Goal: Task Accomplishment & Management: Complete application form

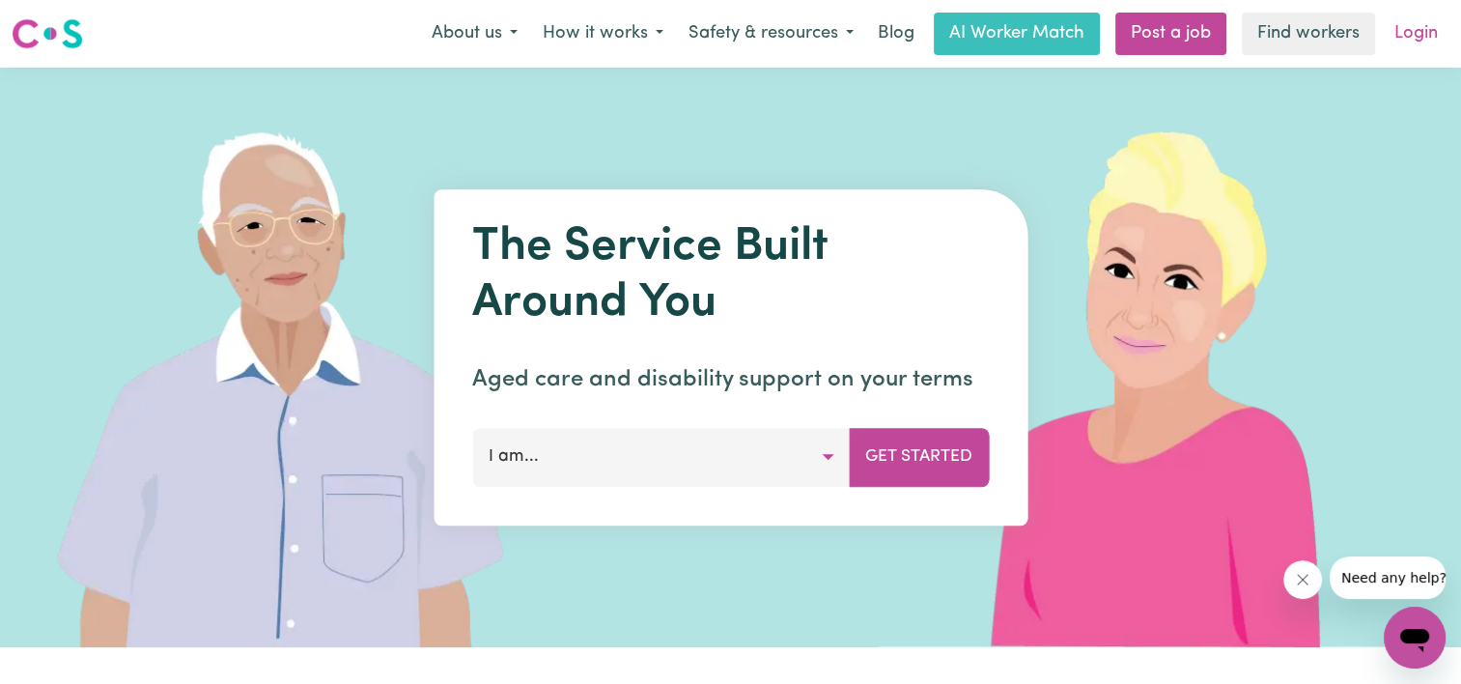
click at [1398, 35] on link "Login" at bounding box center [1416, 34] width 67 height 42
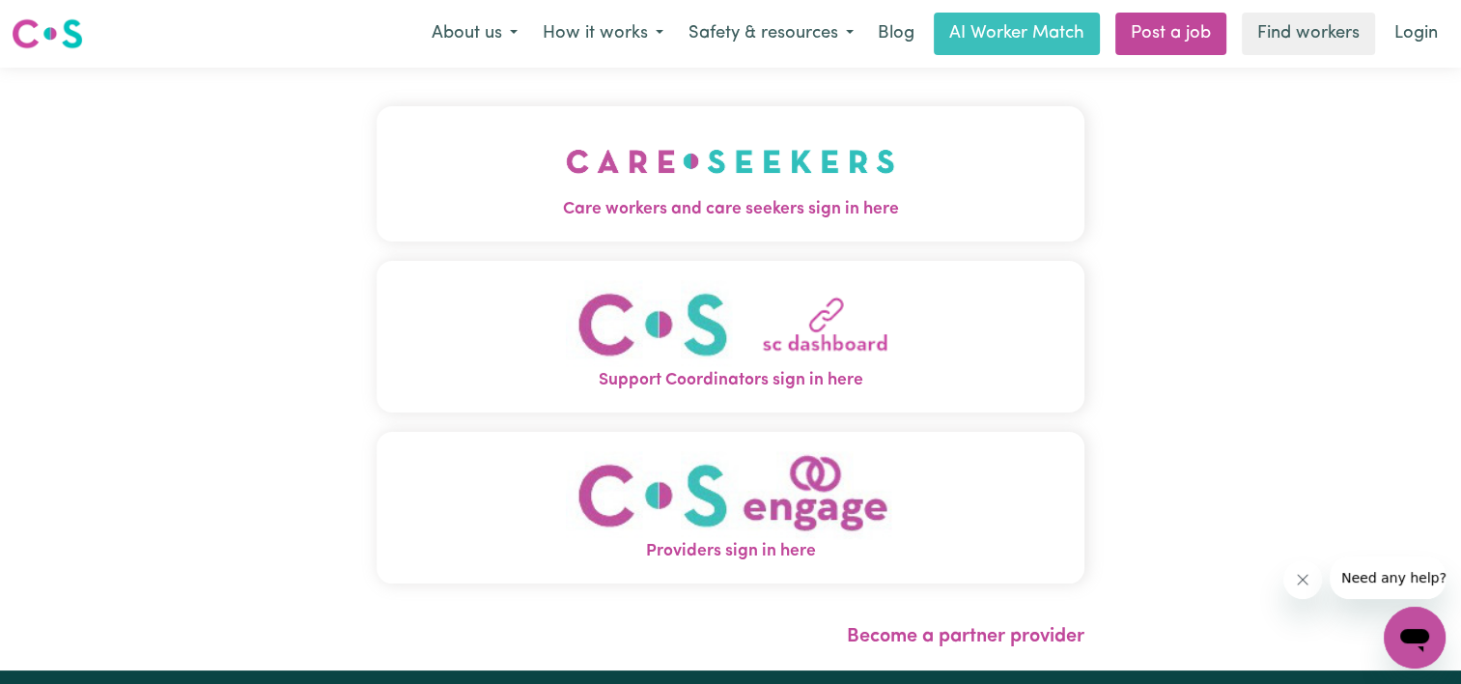
click at [744, 175] on img "Care workers and care seekers sign in here" at bounding box center [730, 161] width 329 height 71
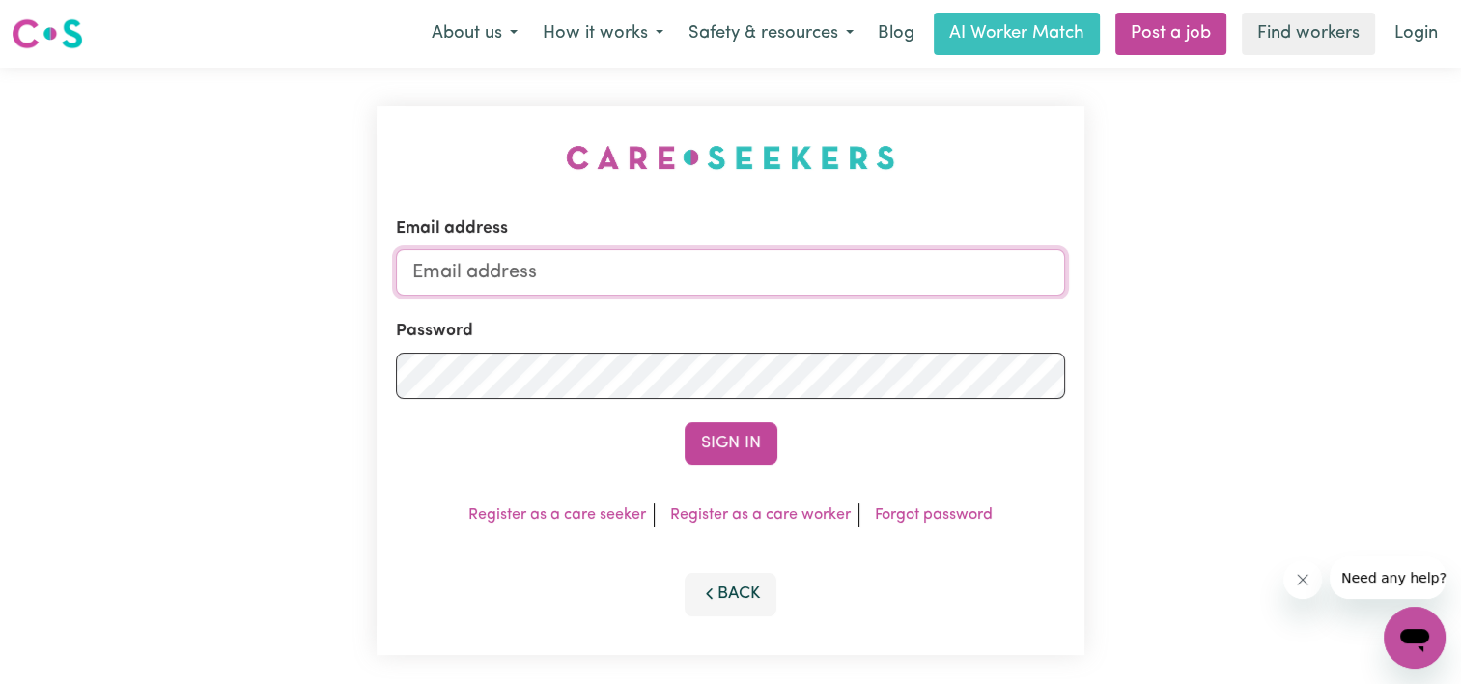
type input "[EMAIL_ADDRESS][DOMAIN_NAME]"
click at [730, 441] on button "Sign In" at bounding box center [731, 443] width 93 height 42
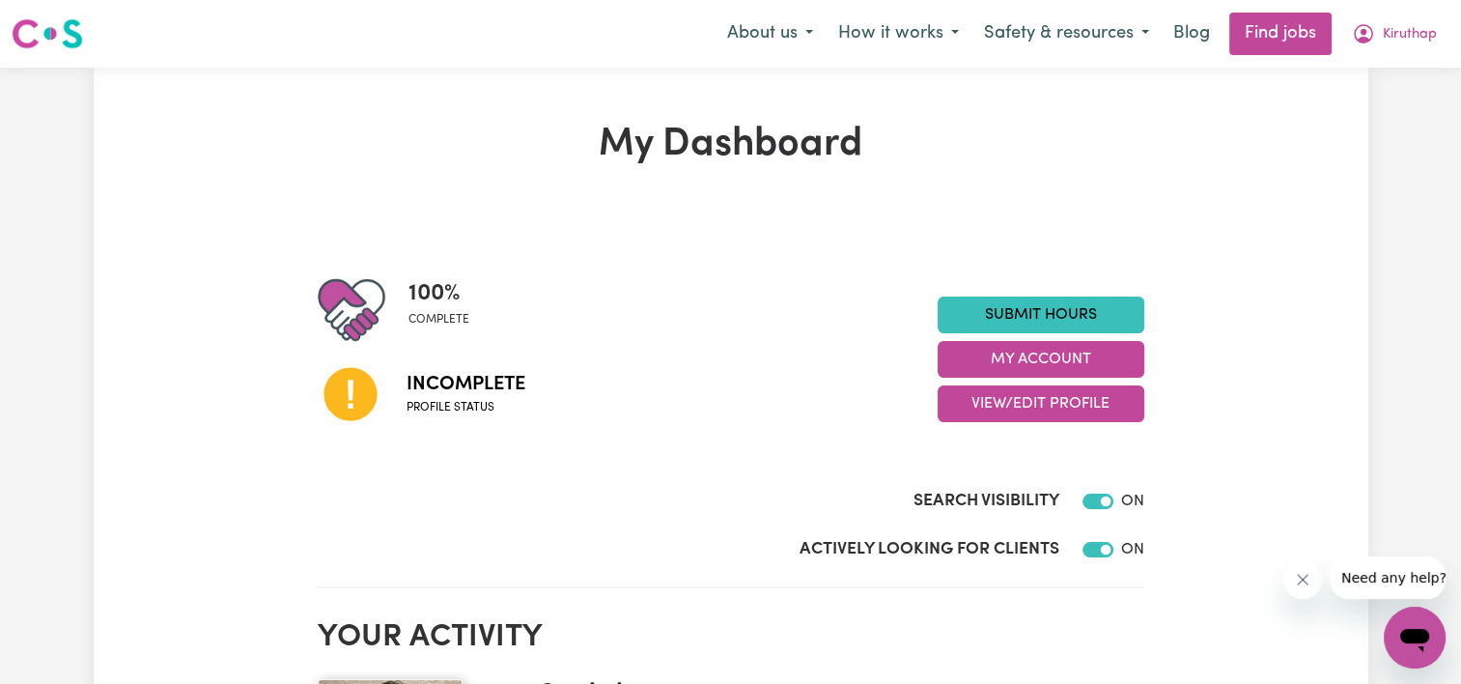
click at [471, 392] on span "Incomplete" at bounding box center [466, 384] width 119 height 29
click at [1079, 405] on button "View/Edit Profile" at bounding box center [1041, 403] width 207 height 37
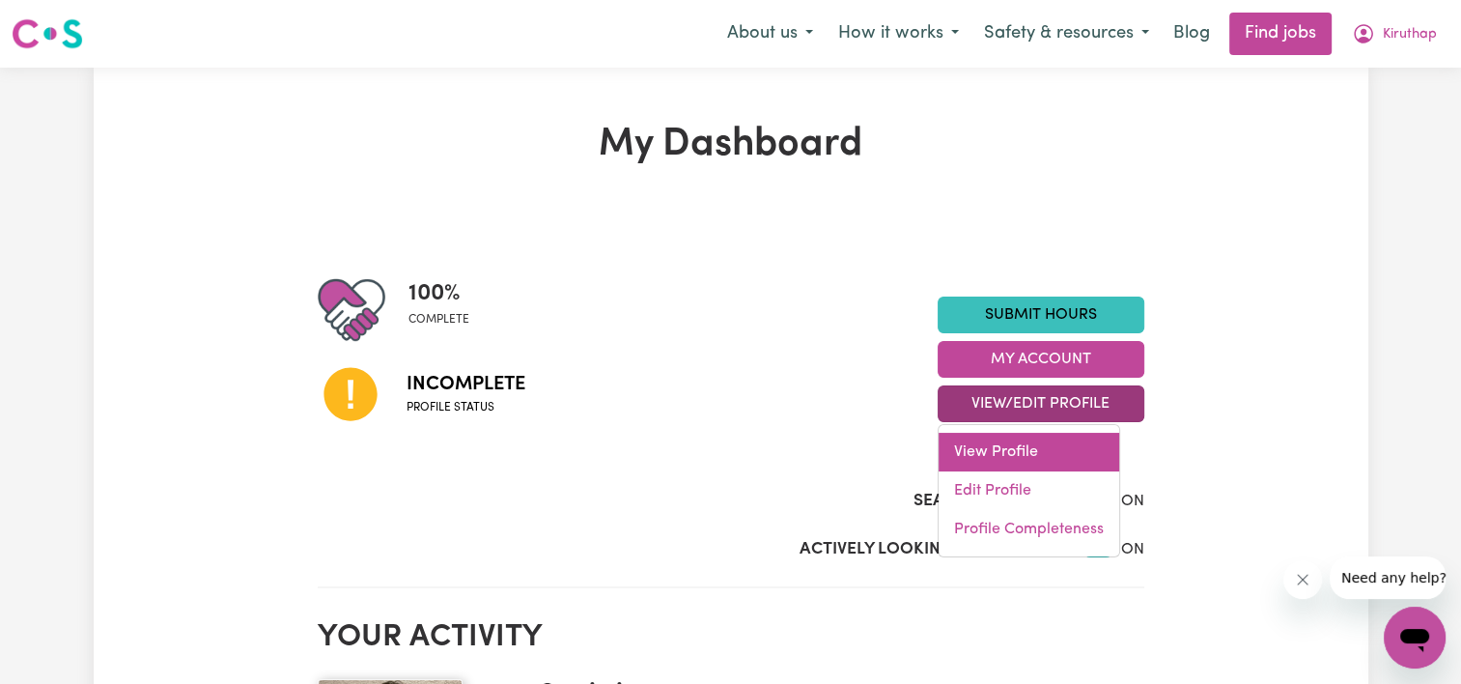
click at [1022, 452] on link "View Profile" at bounding box center [1029, 452] width 181 height 39
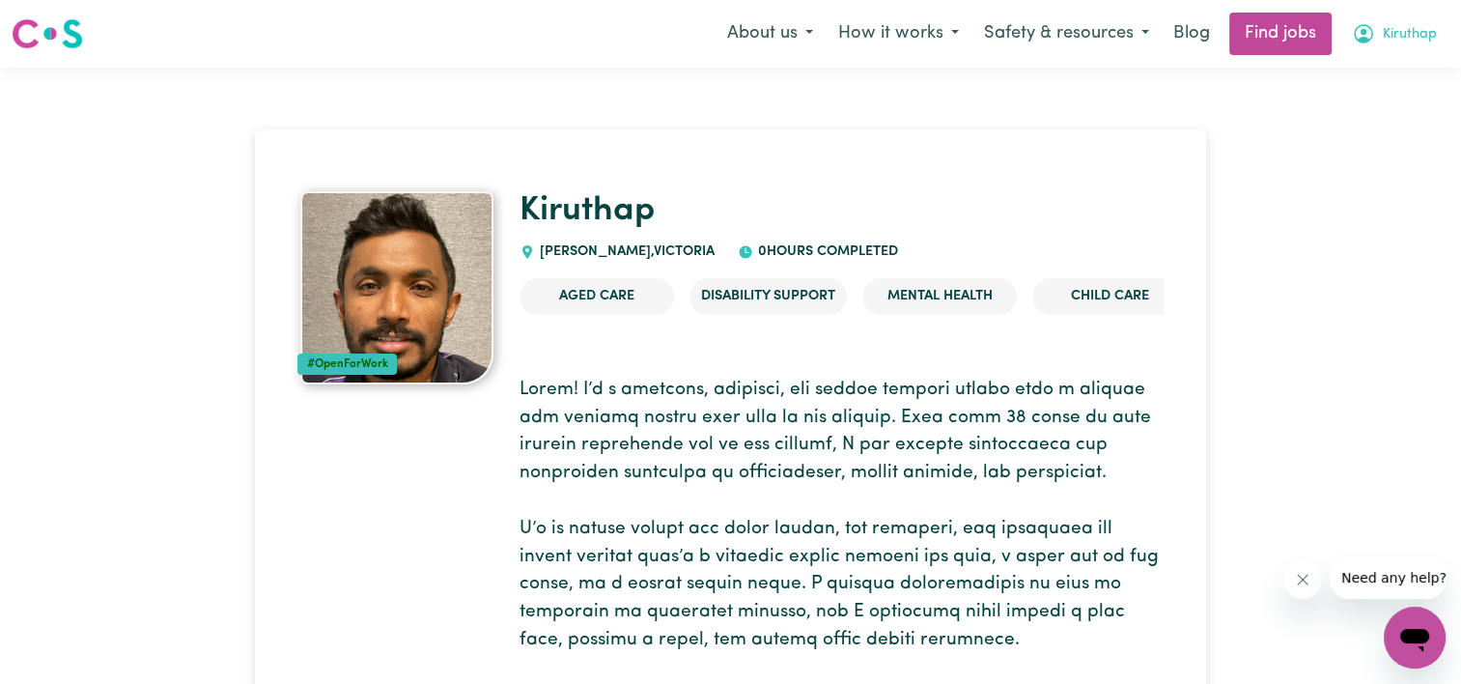
click at [1402, 46] on button "Kiruthap" at bounding box center [1394, 34] width 110 height 41
click at [1372, 108] on link "My Dashboard" at bounding box center [1372, 111] width 153 height 37
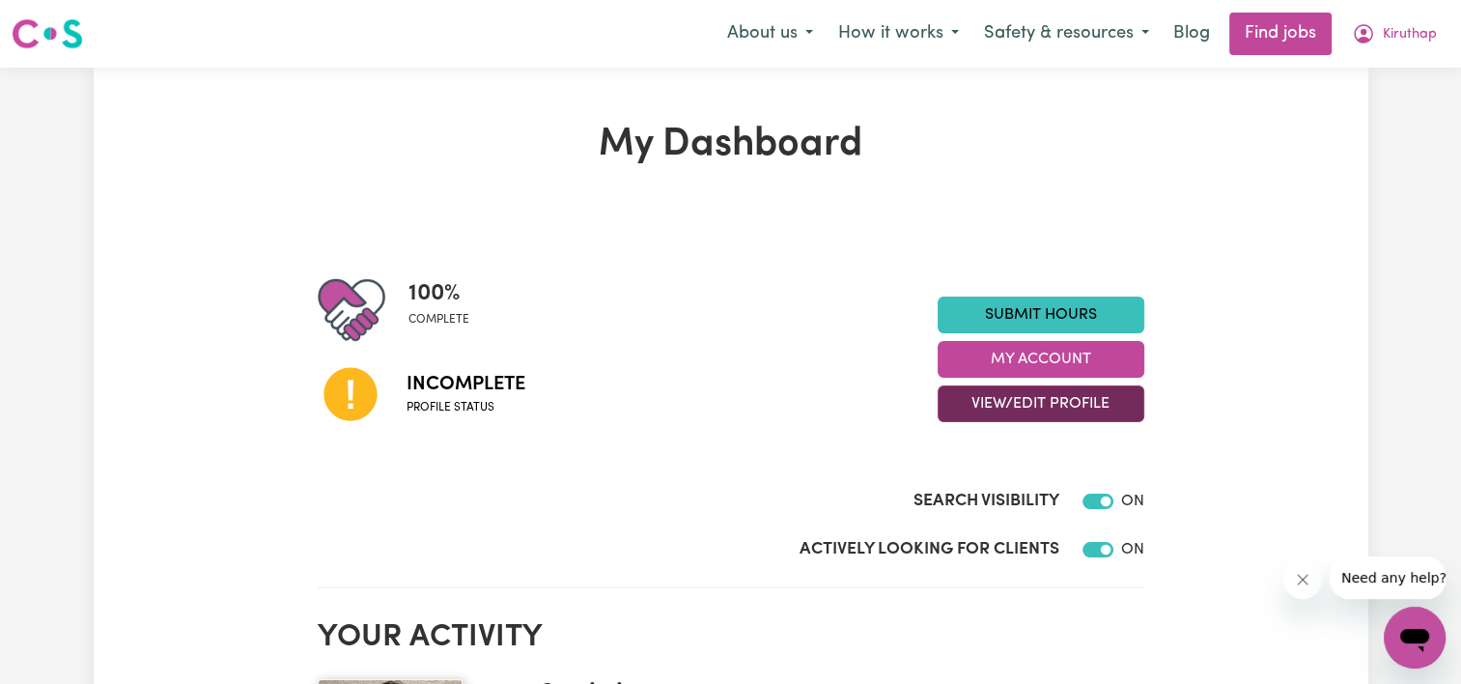
click at [1010, 396] on button "View/Edit Profile" at bounding box center [1041, 403] width 207 height 37
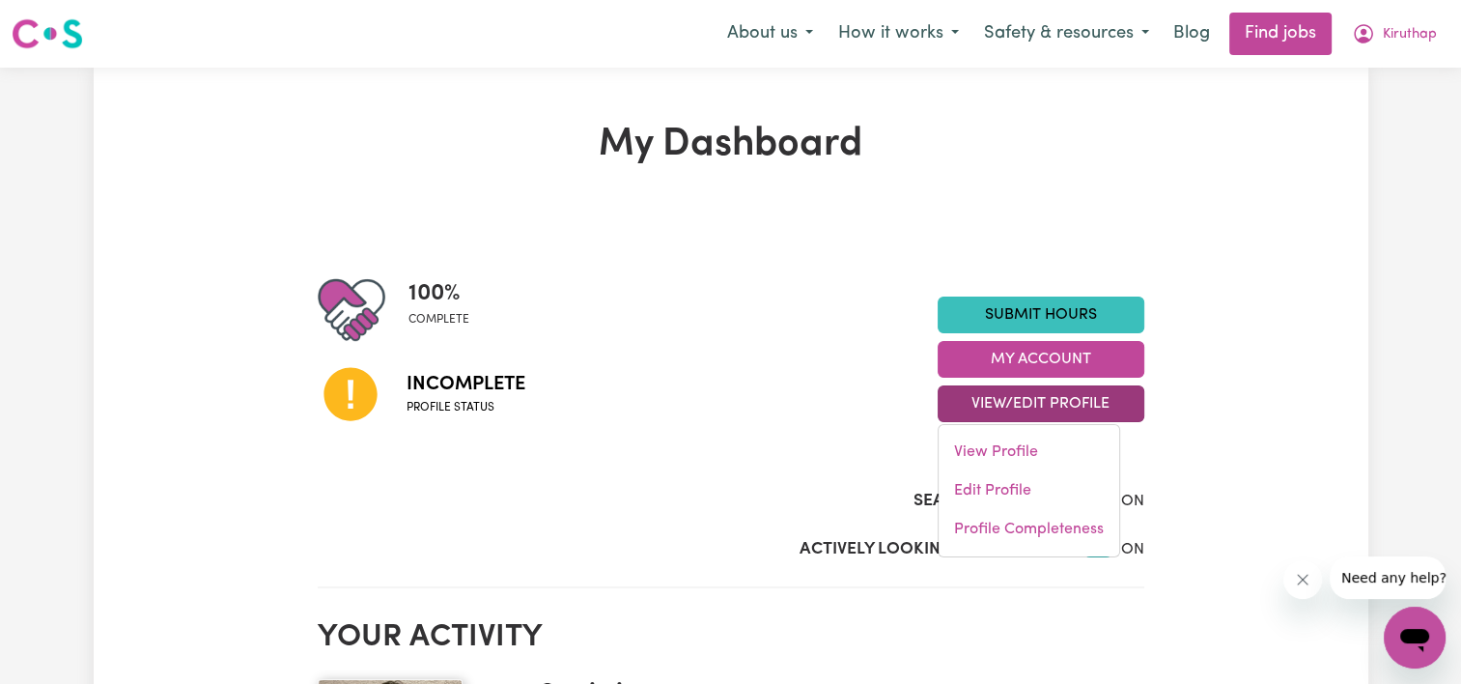
click at [1007, 414] on button "View/Edit Profile" at bounding box center [1041, 403] width 207 height 37
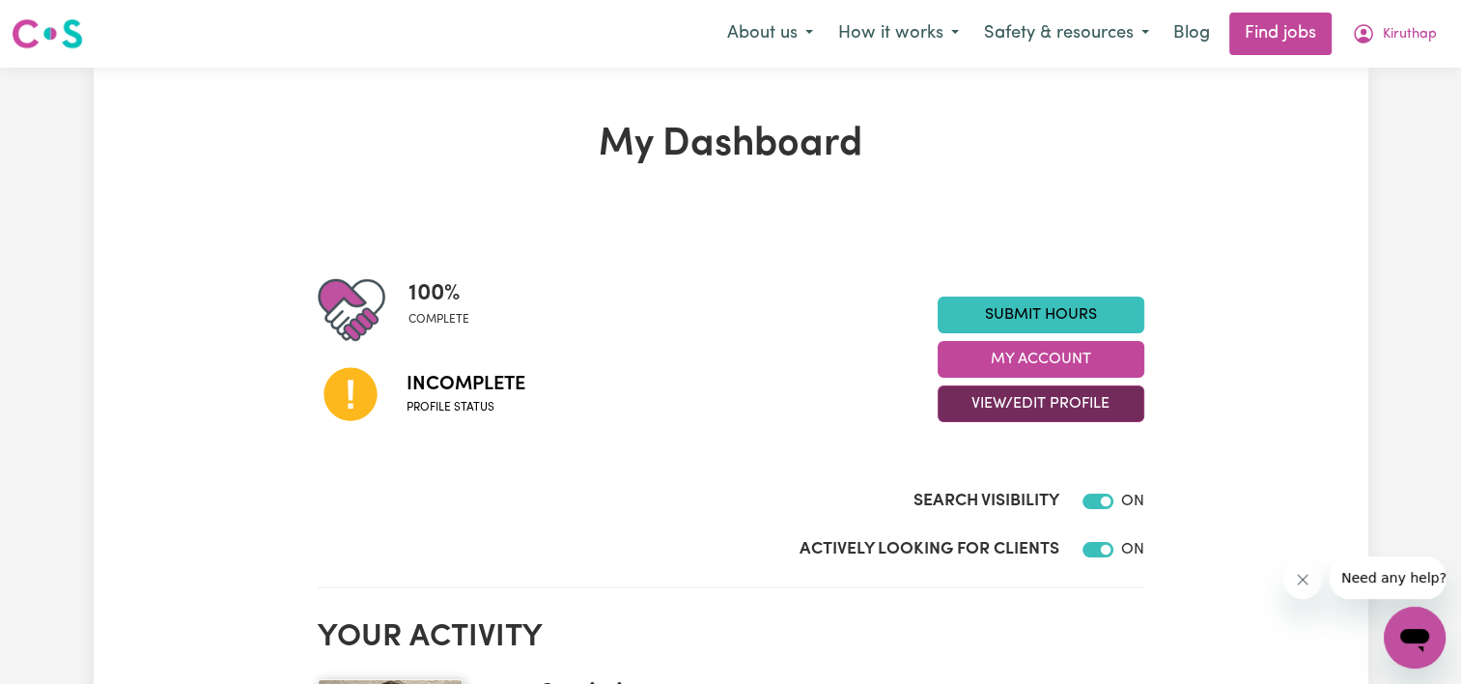
click at [1007, 414] on button "View/Edit Profile" at bounding box center [1041, 403] width 207 height 37
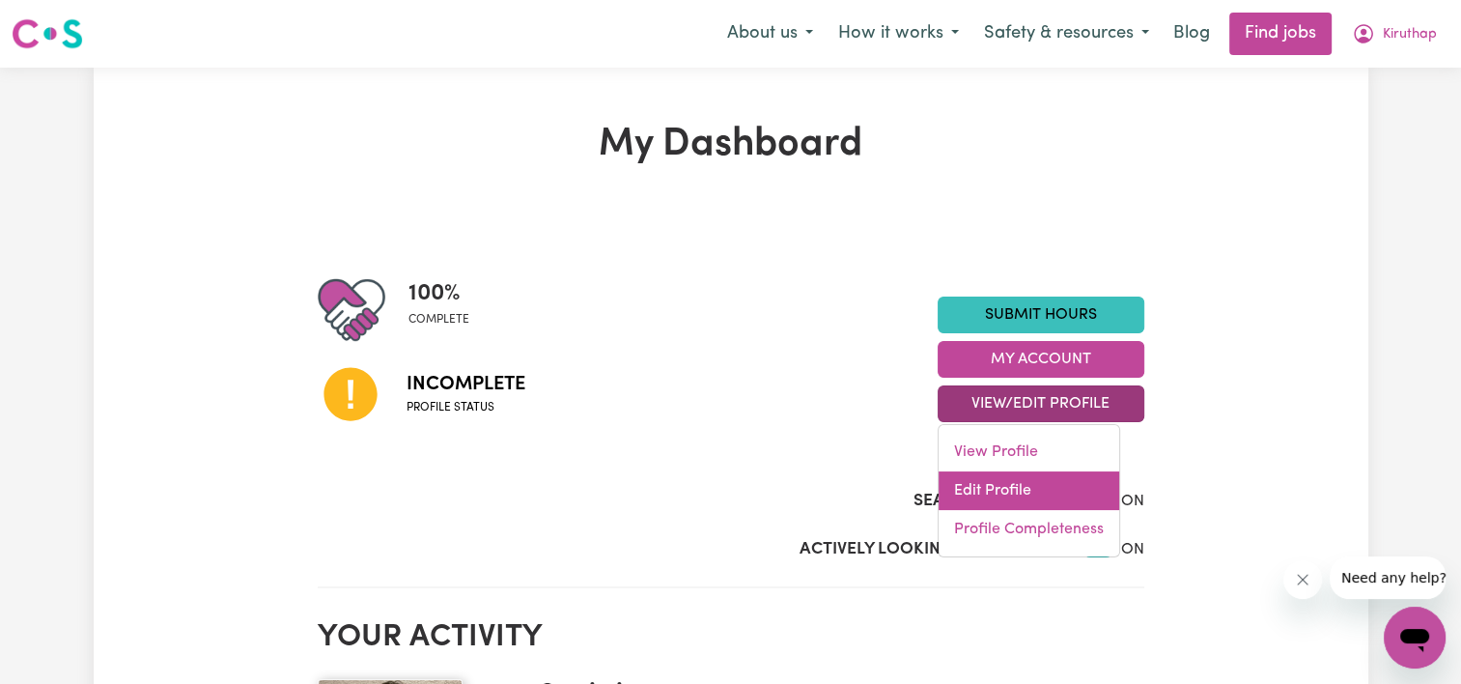
click at [980, 490] on link "Edit Profile" at bounding box center [1029, 490] width 181 height 39
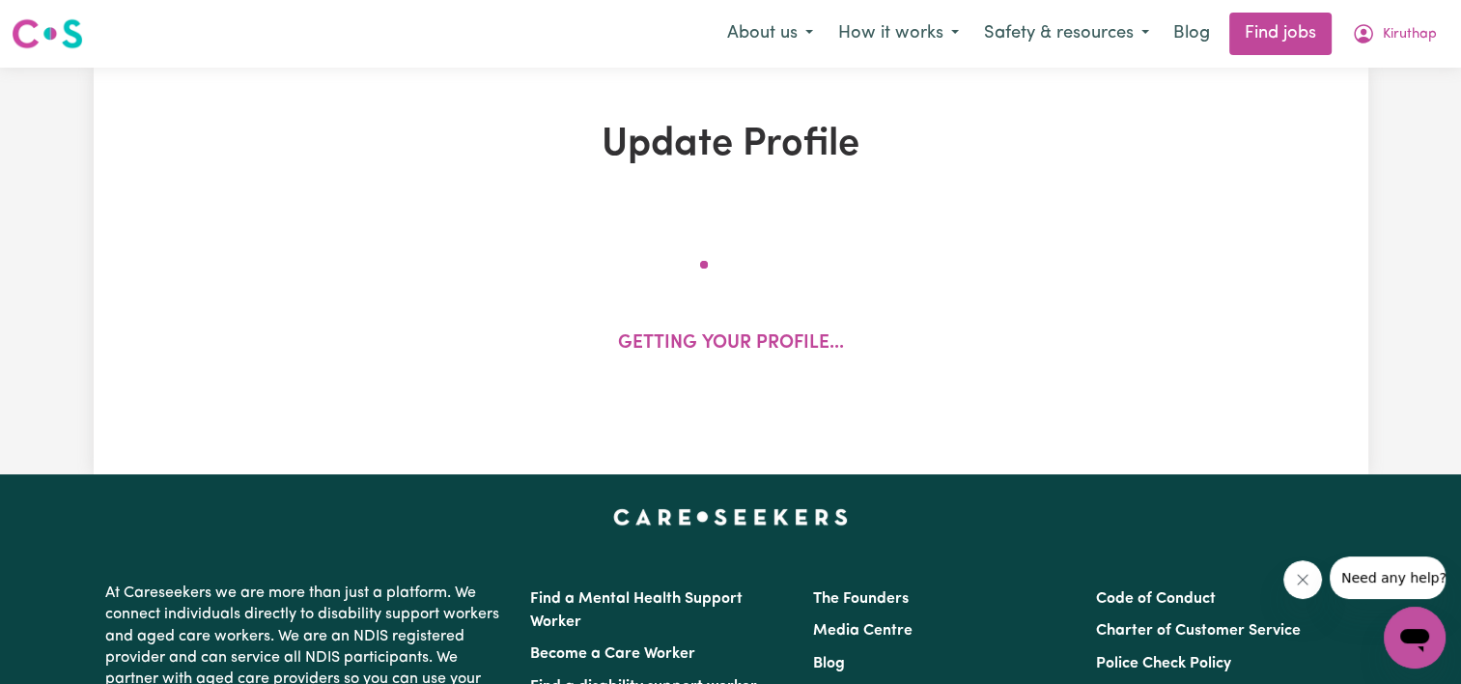
select select "[DEMOGRAPHIC_DATA]"
select select "[DEMOGRAPHIC_DATA] Citizen"
select select "Studying a healthcare related degree or qualification"
select select "50"
select select "65"
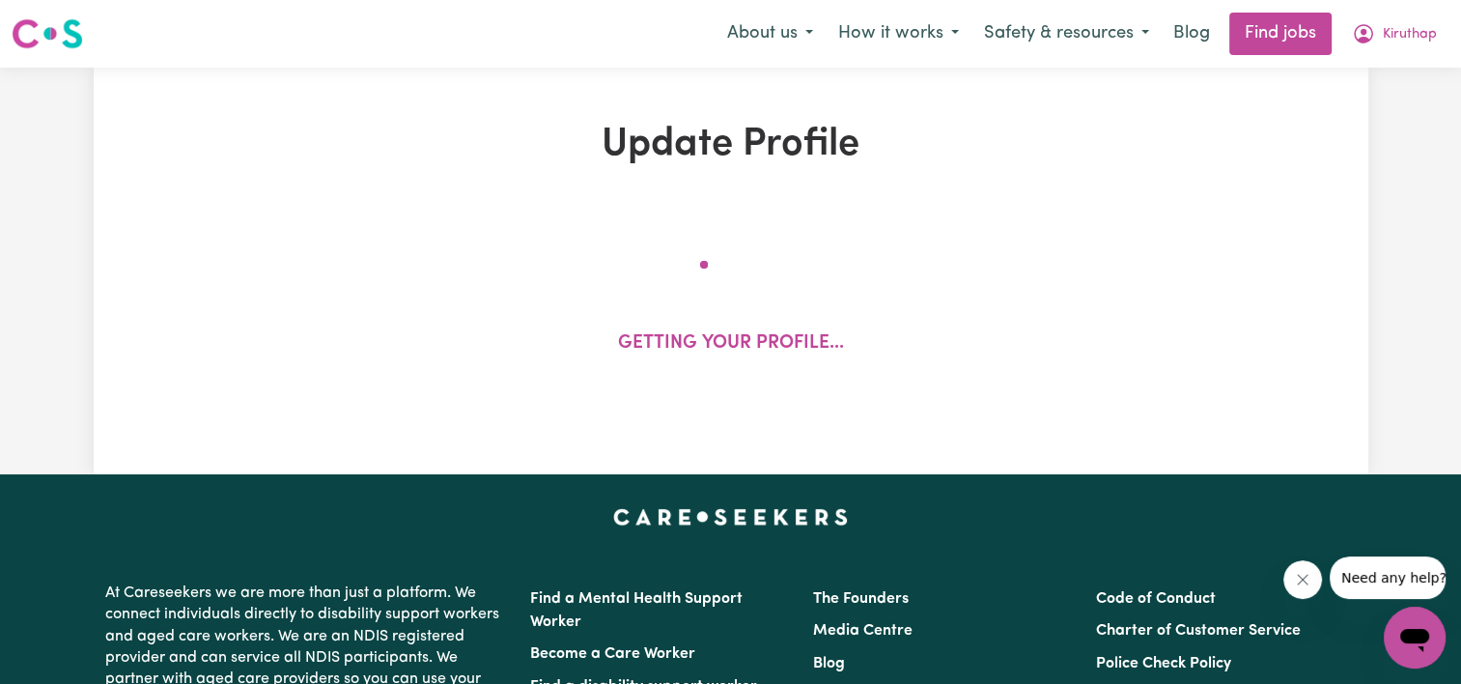
select select "75"
select select "100"
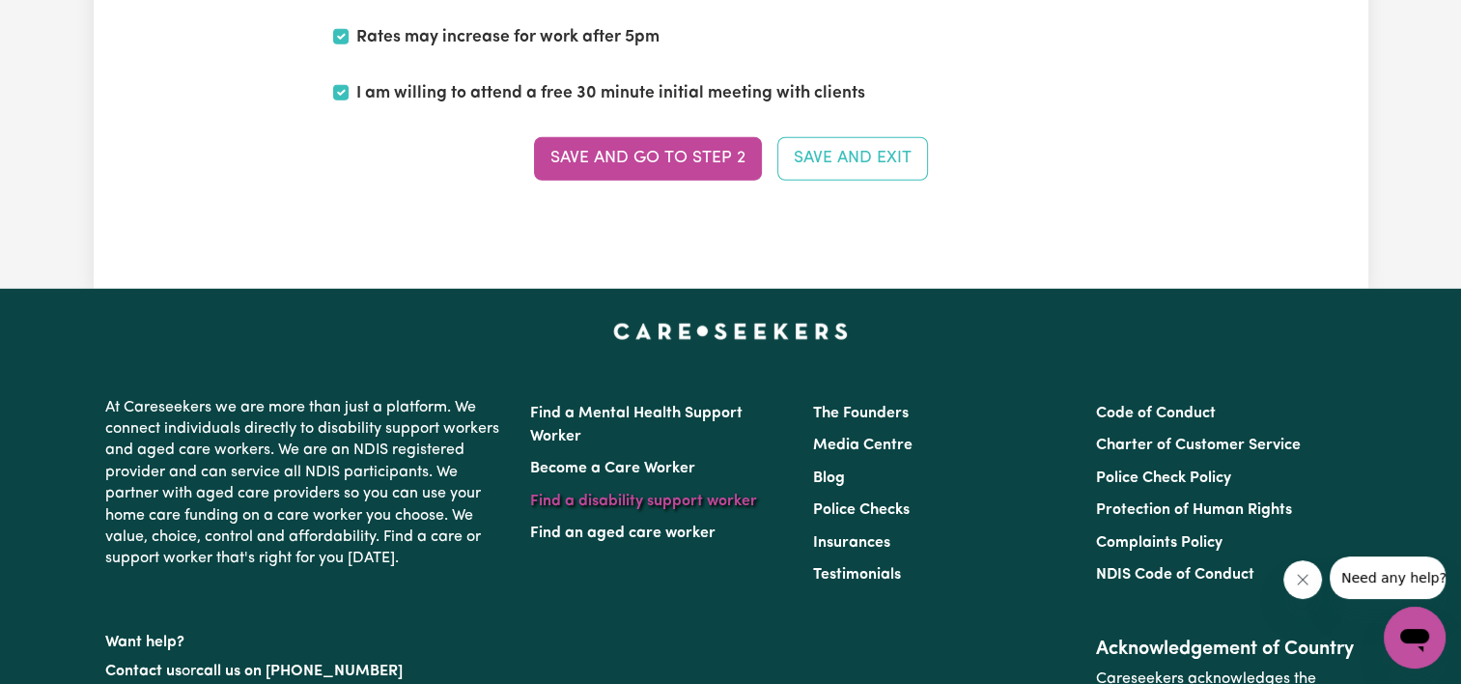
scroll to position [5504, 0]
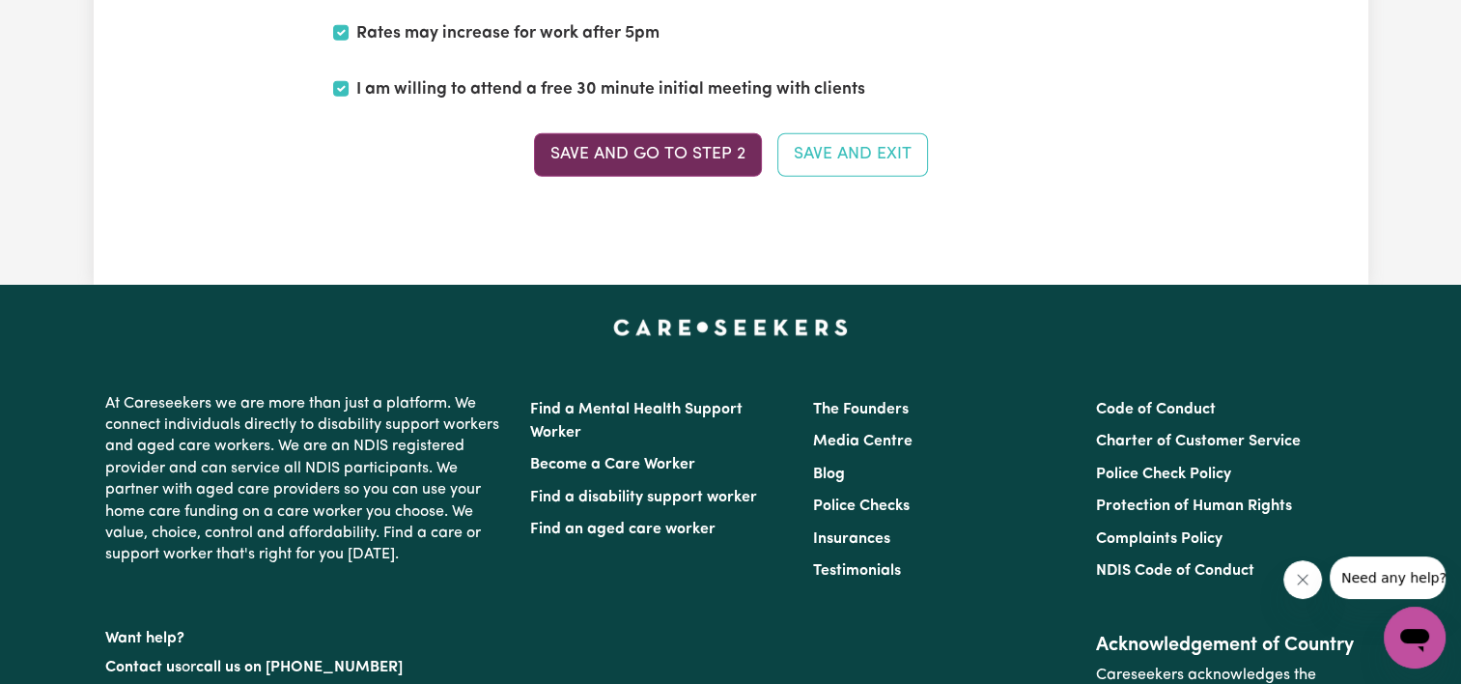
click at [629, 143] on button "Save and go to Step 2" at bounding box center [648, 154] width 228 height 42
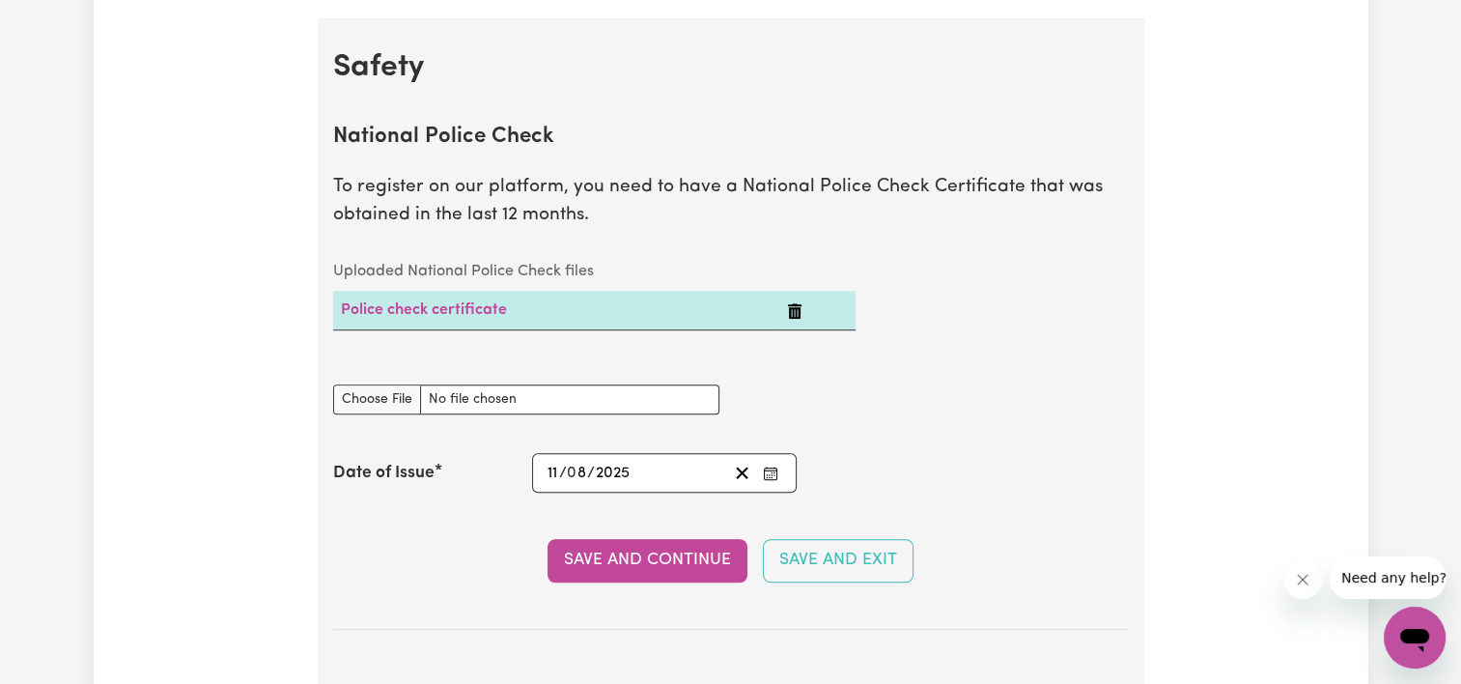
scroll to position [1255, 0]
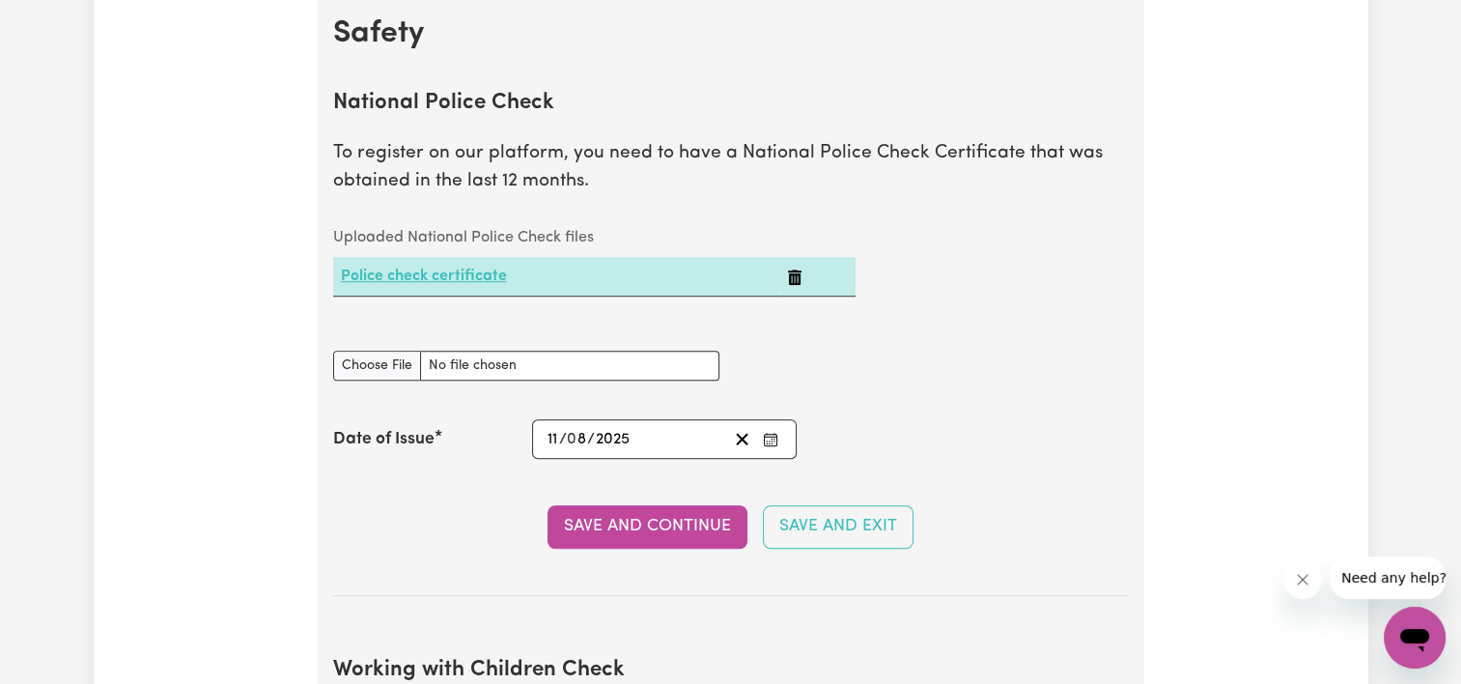
click at [417, 278] on link "Police check certificate" at bounding box center [424, 275] width 166 height 15
click at [959, 367] on div "National Police Check document" at bounding box center [731, 365] width 819 height 76
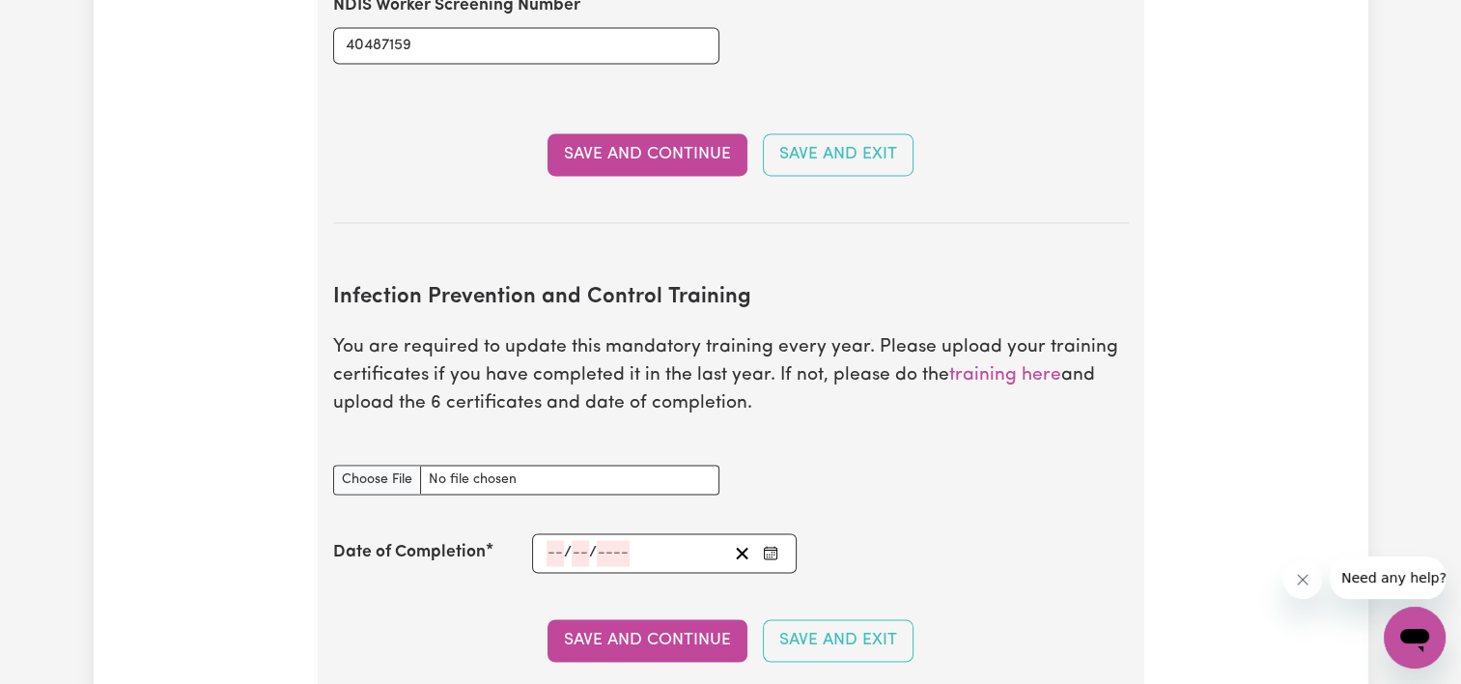
scroll to position [3090, 0]
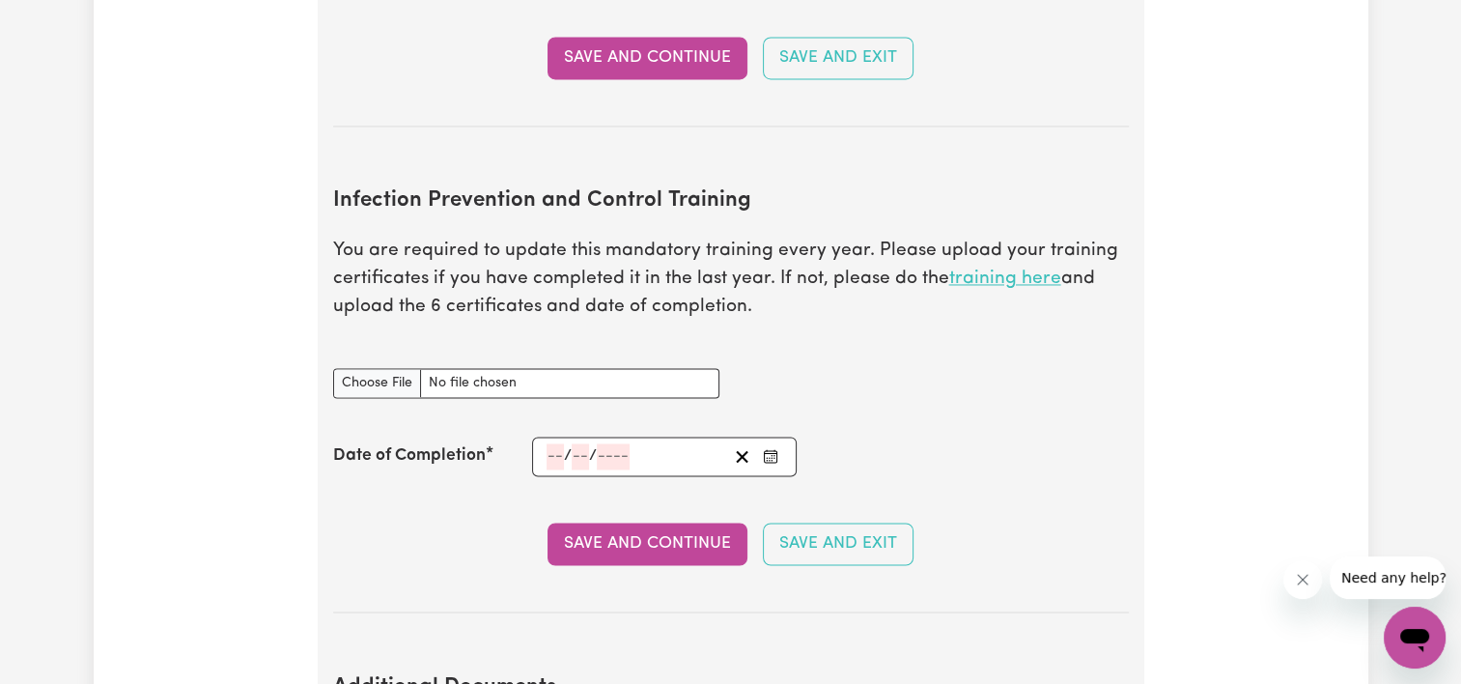
click at [1009, 269] on link "training here" at bounding box center [1005, 278] width 112 height 18
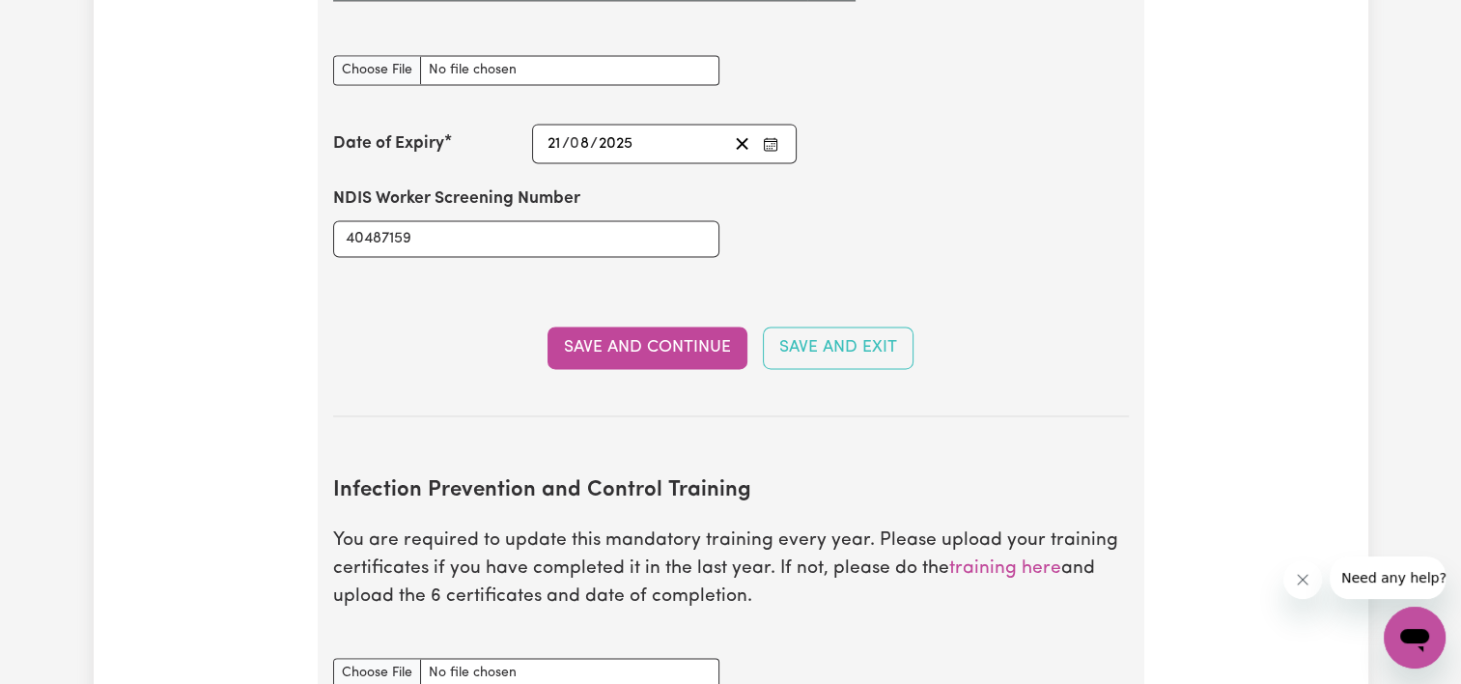
scroll to position [2994, 0]
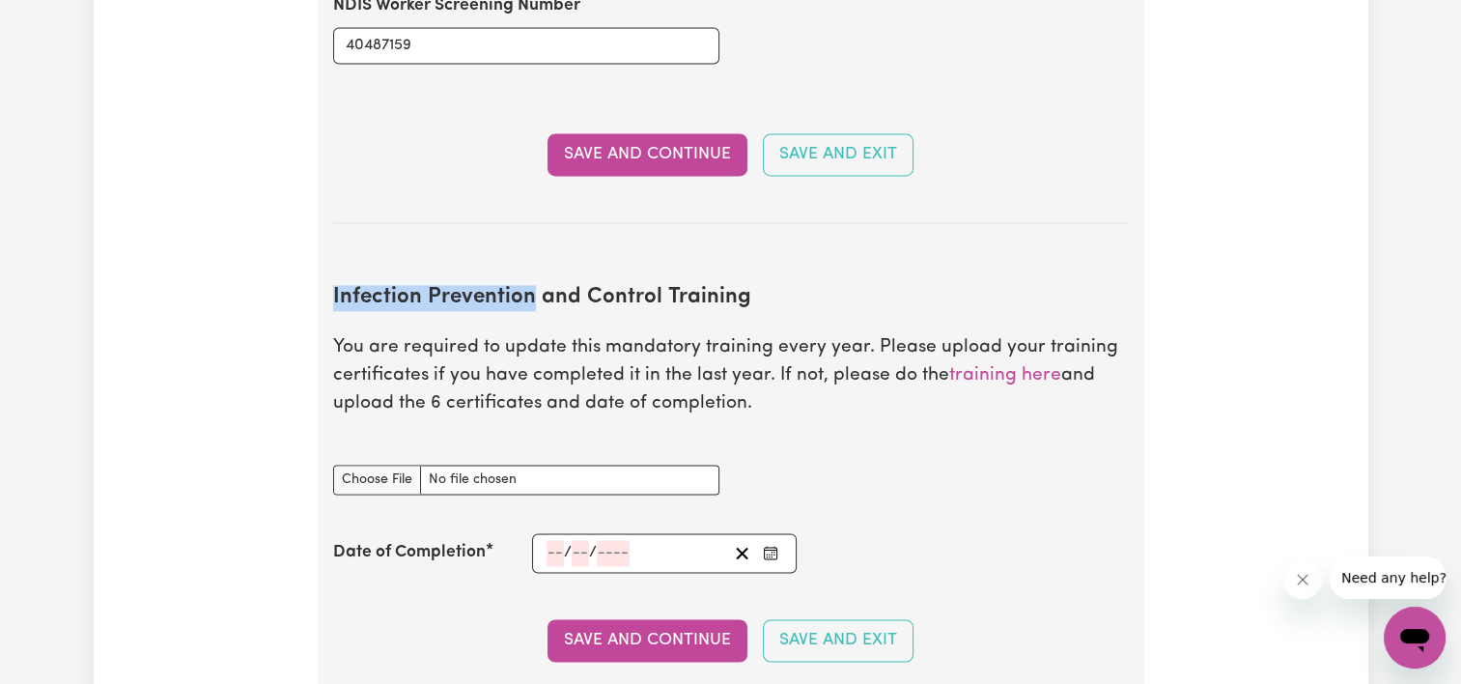
drag, startPoint x: 333, startPoint y: 270, endPoint x: 530, endPoint y: 273, distance: 197.0
click at [530, 285] on h2 "Infection Prevention and Control Training" at bounding box center [731, 298] width 796 height 26
drag, startPoint x: 530, startPoint y: 273, endPoint x: 508, endPoint y: 270, distance: 22.4
copy h2 "Infection Prevention"
drag, startPoint x: 508, startPoint y: 270, endPoint x: 564, endPoint y: 370, distance: 114.1
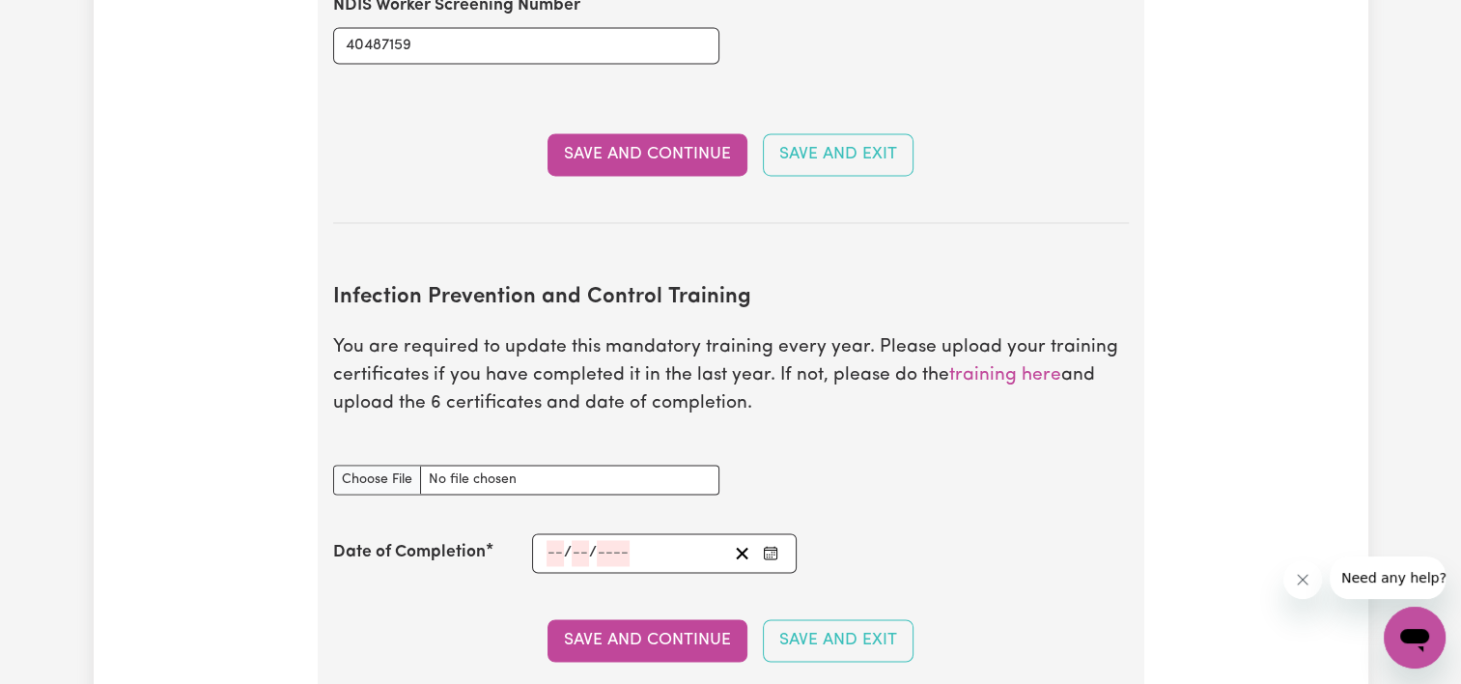
click at [552, 293] on section "Infection Prevention and Control Training You are required to update this manda…" at bounding box center [731, 481] width 796 height 455
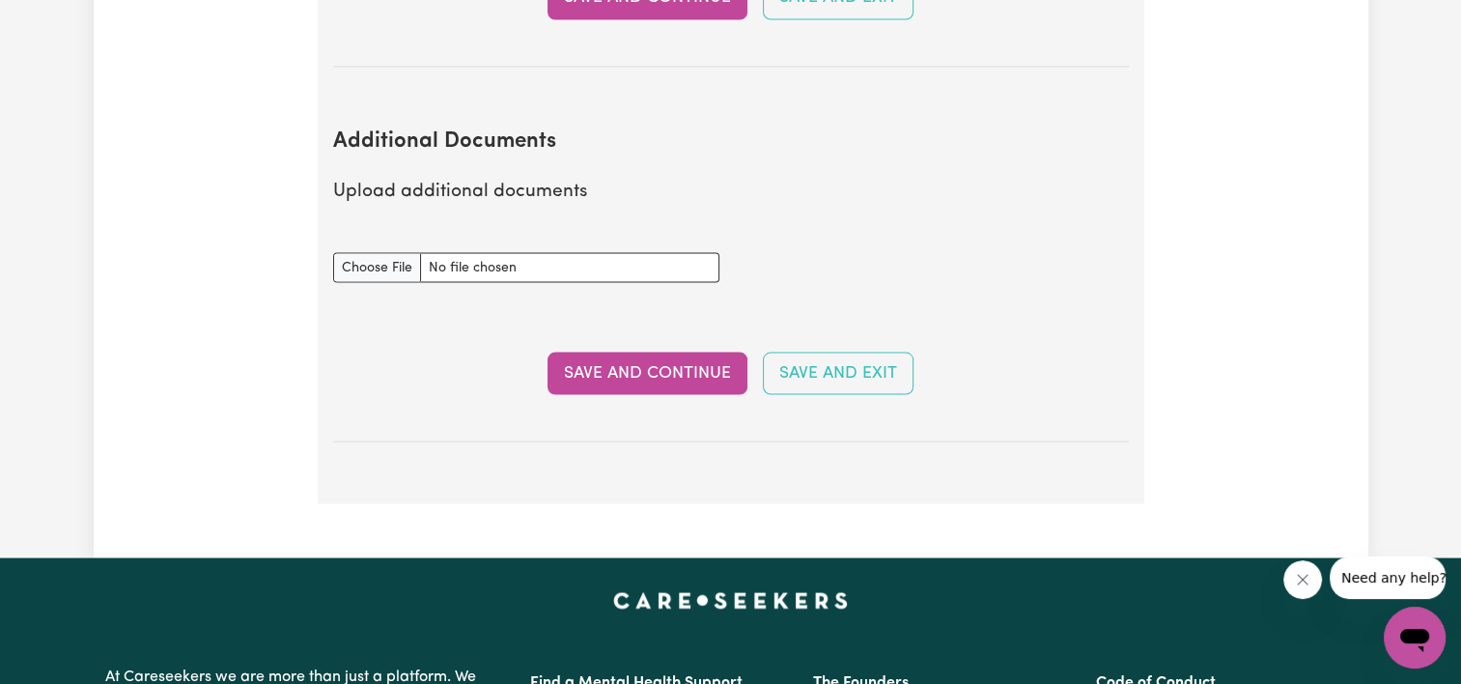
scroll to position [3670, 0]
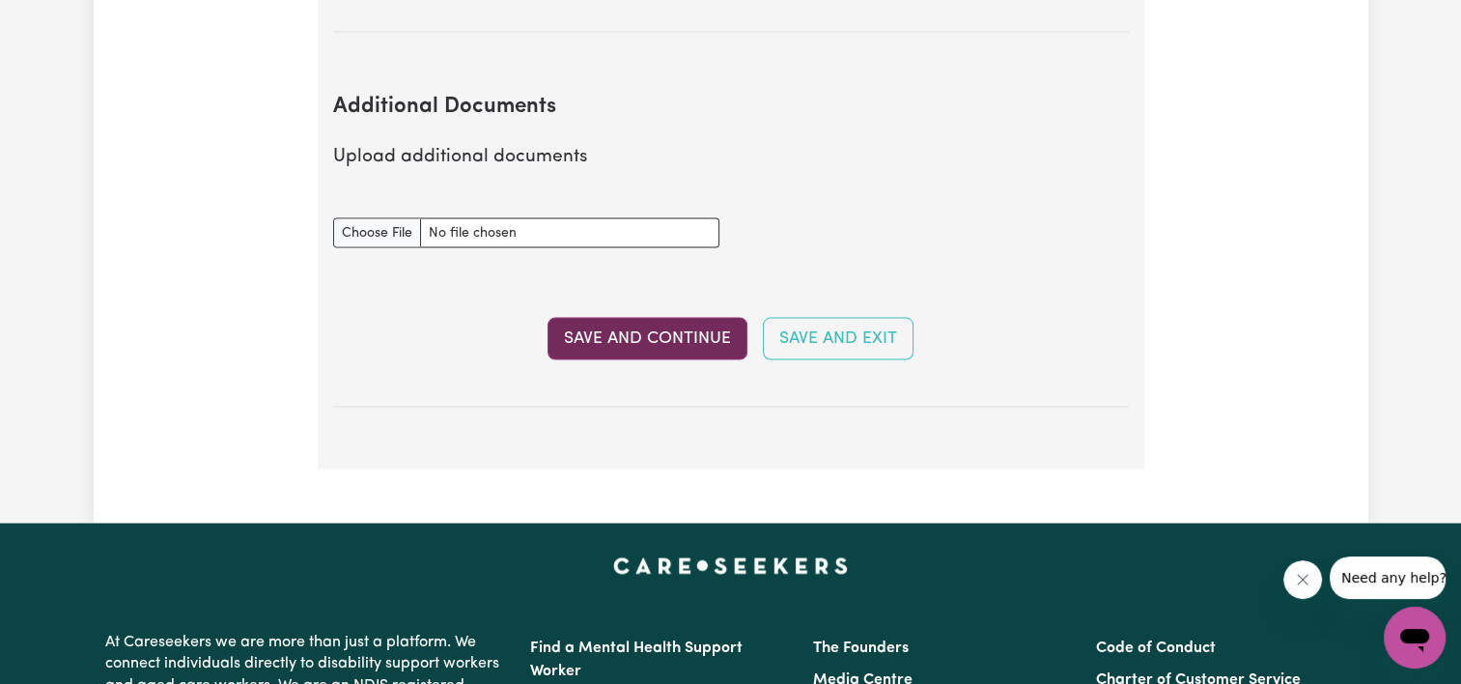
click at [603, 318] on button "Save and Continue" at bounding box center [648, 339] width 200 height 42
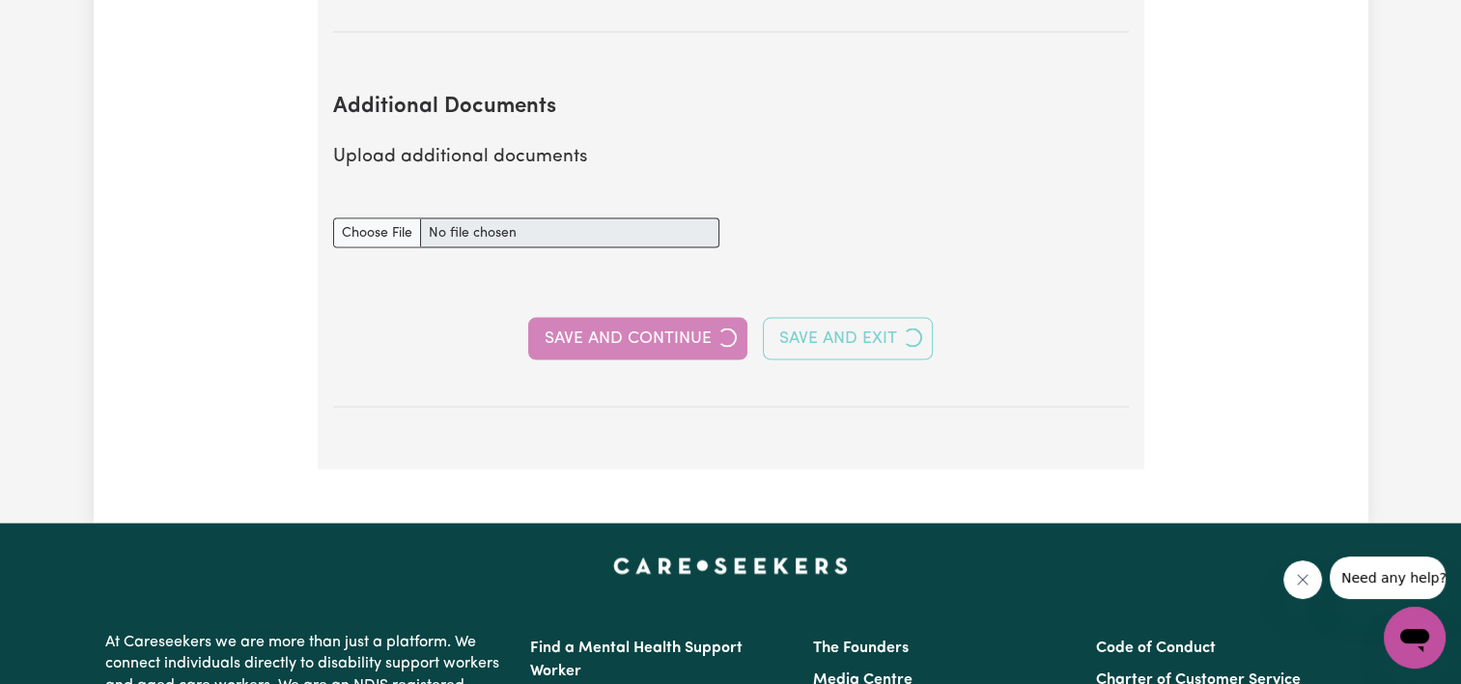
select select "2022"
select select "Certificate III (Individual Support)"
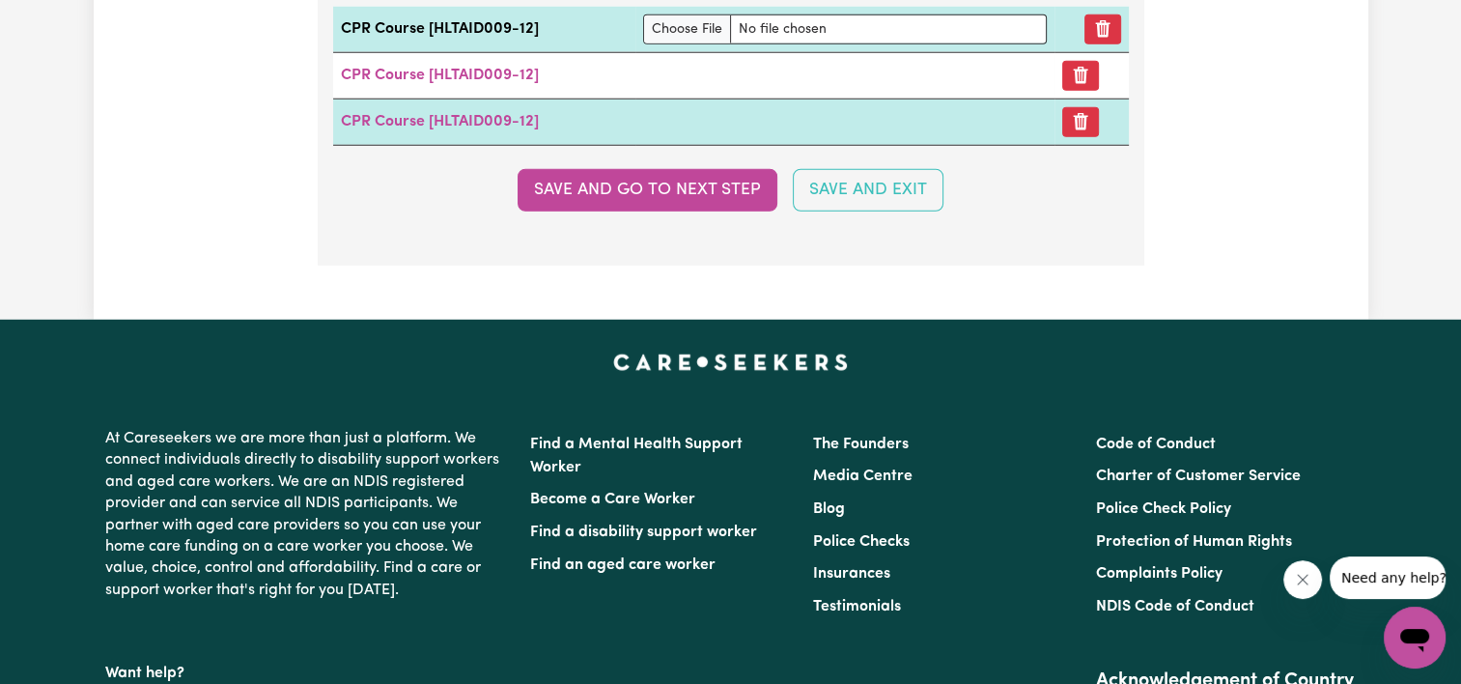
scroll to position [5311, 0]
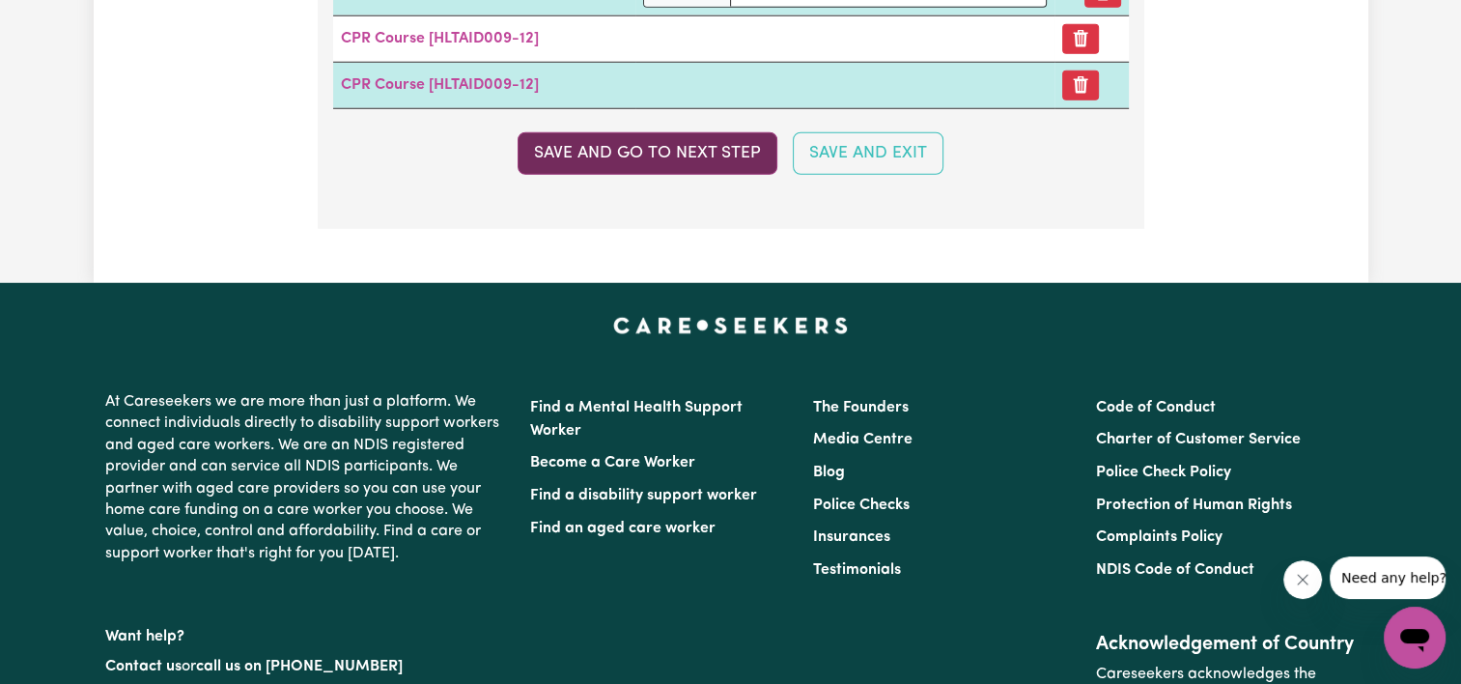
click at [617, 134] on button "Save and go to next step" at bounding box center [648, 153] width 260 height 42
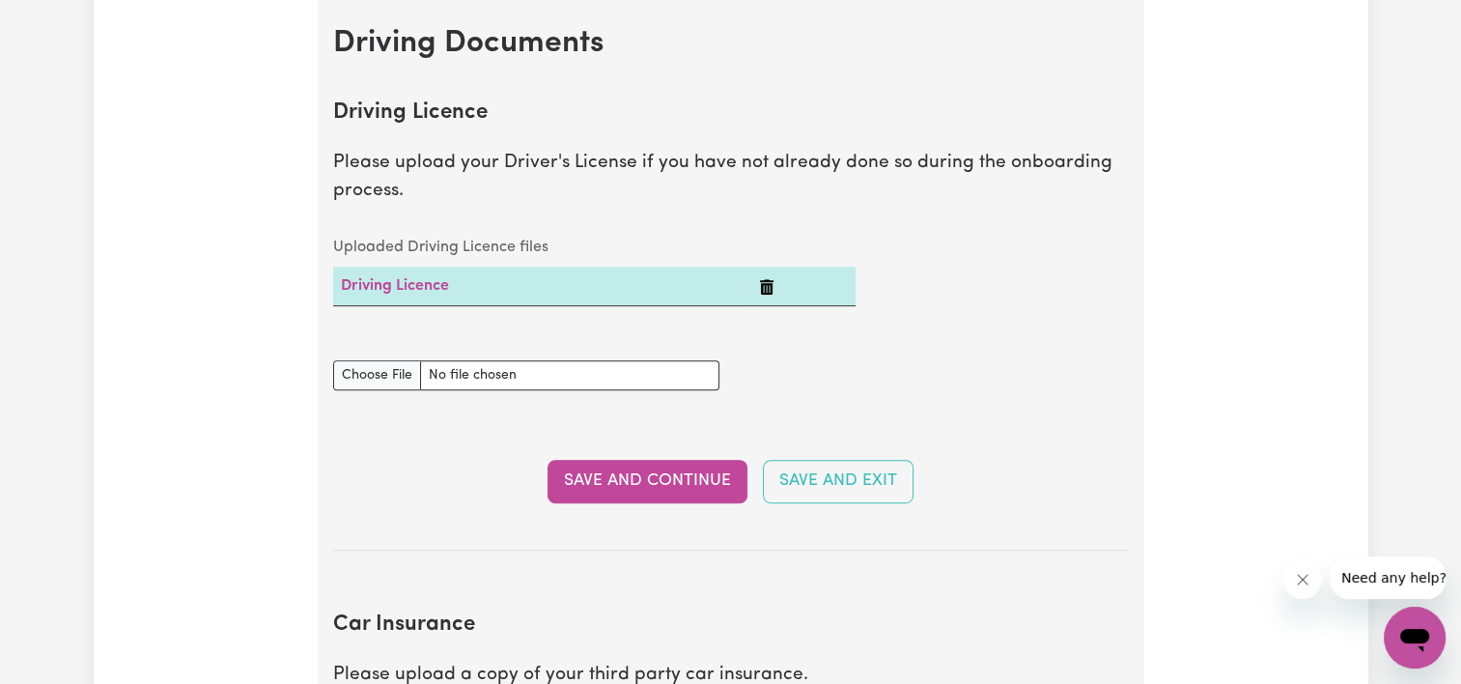
scroll to position [676, 0]
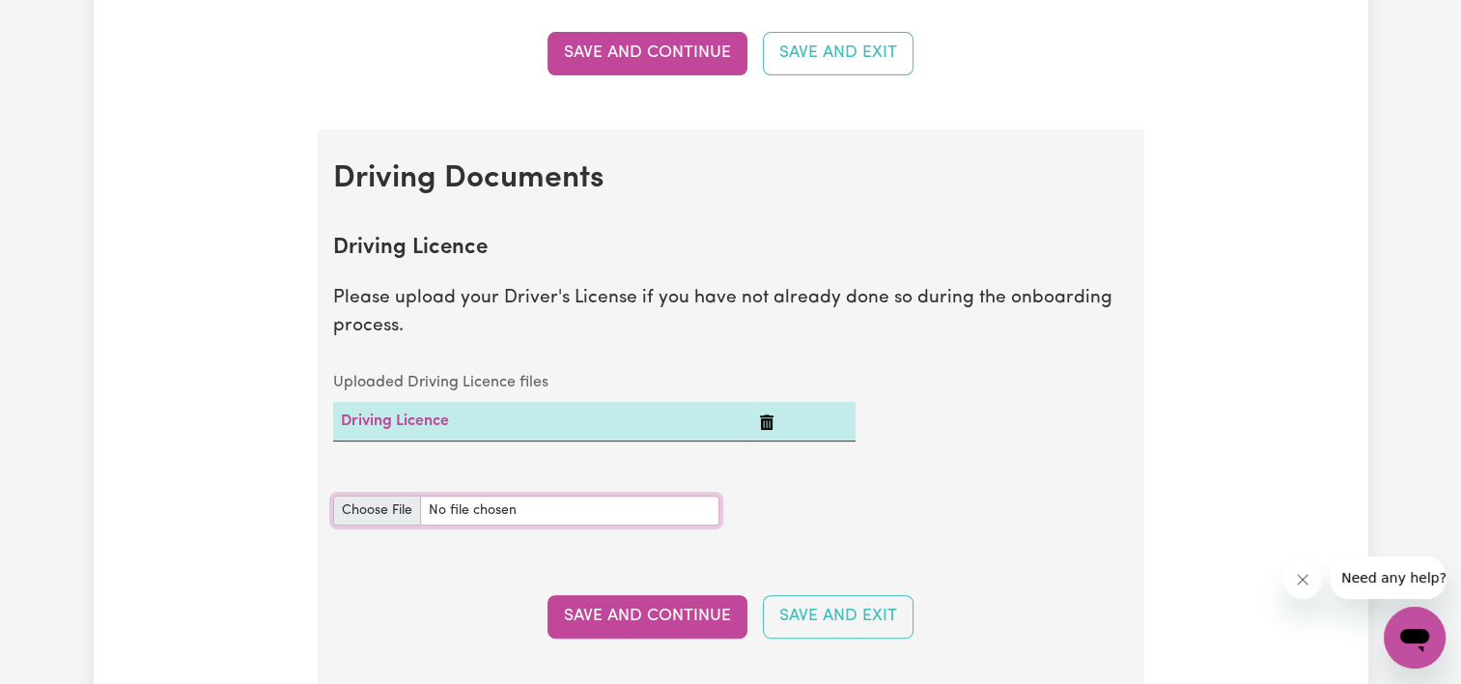
click at [367, 514] on input "Driving Licence document" at bounding box center [526, 510] width 386 height 30
type input "C:\fakepath\IMG_3118.jpeg"
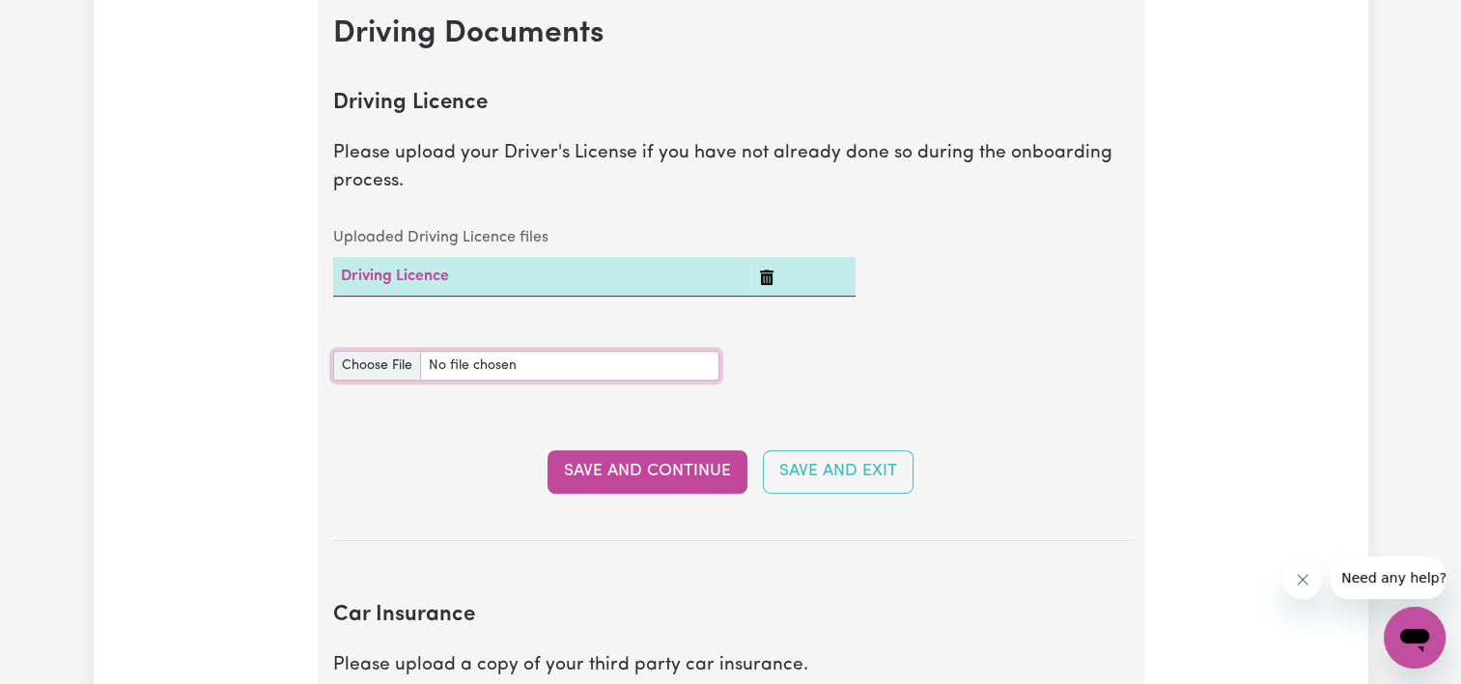
scroll to position [869, 0]
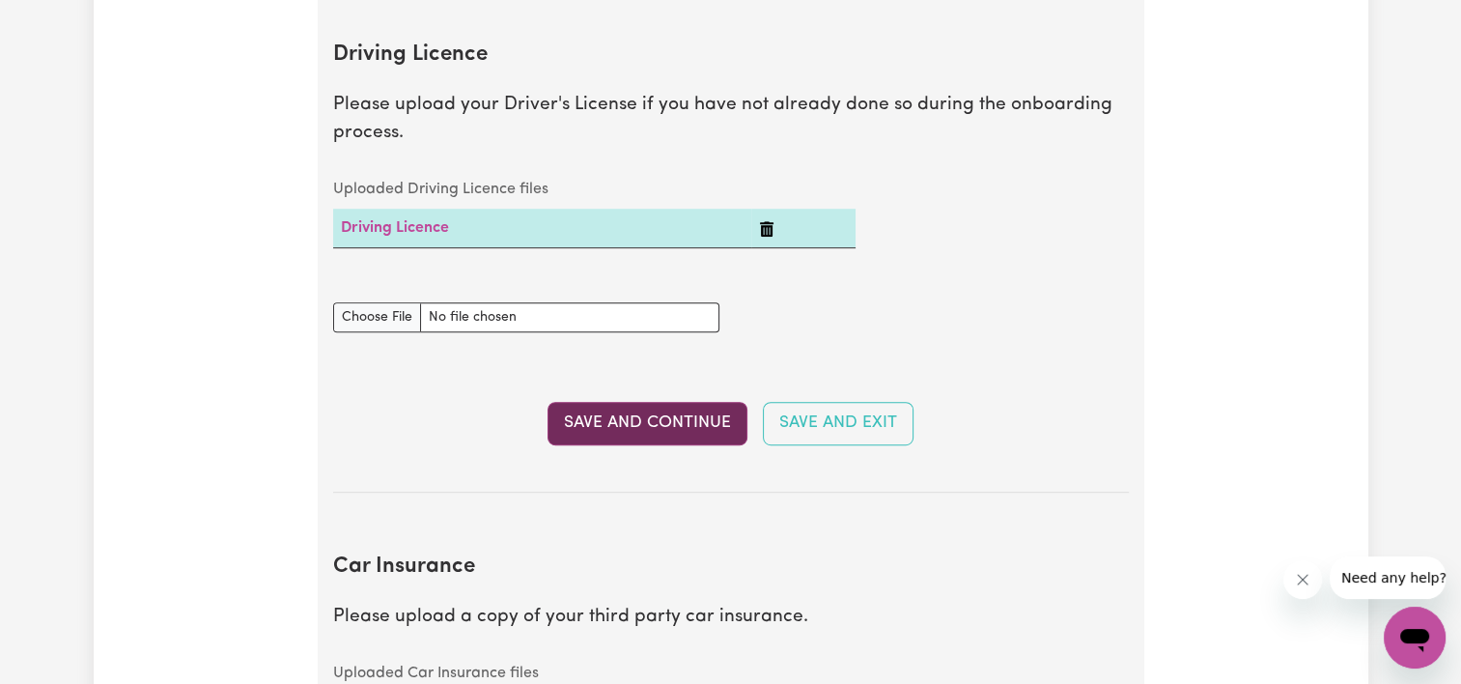
click at [671, 421] on button "Save and Continue" at bounding box center [648, 423] width 200 height 42
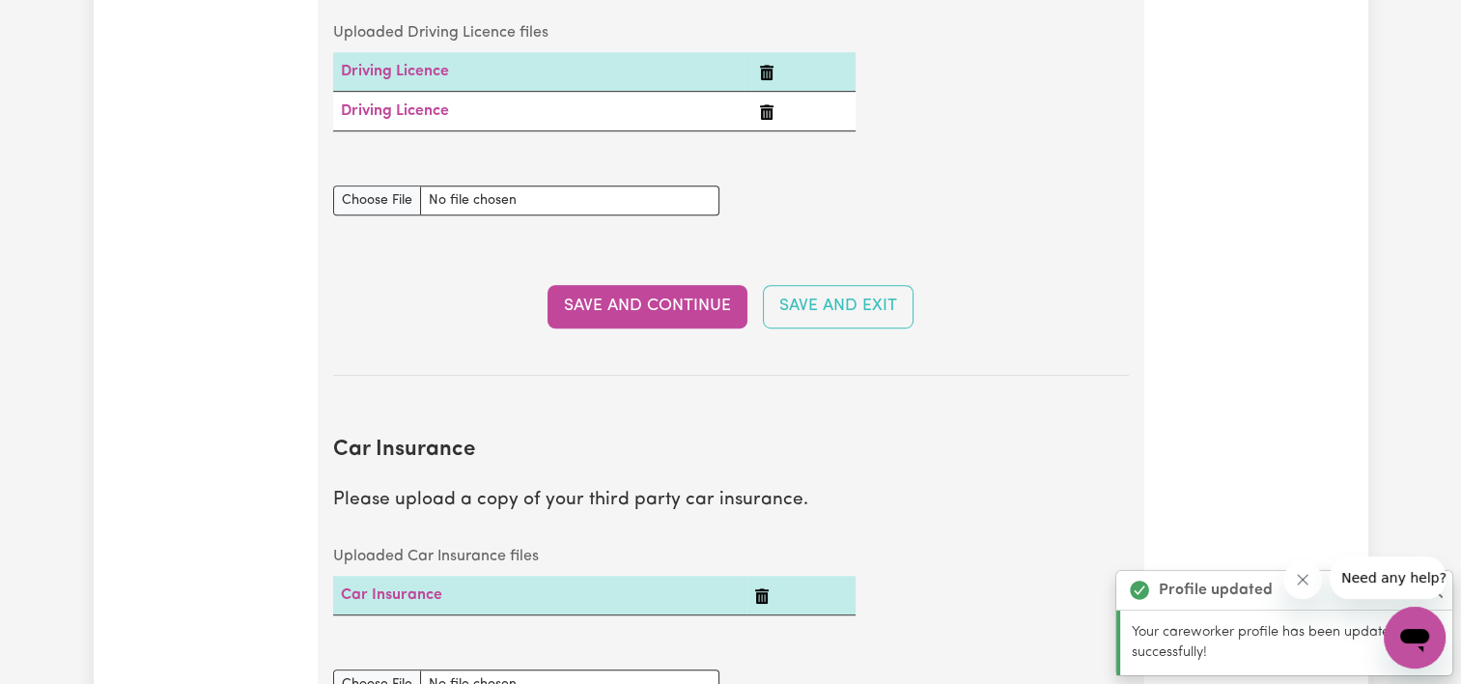
scroll to position [1004, 0]
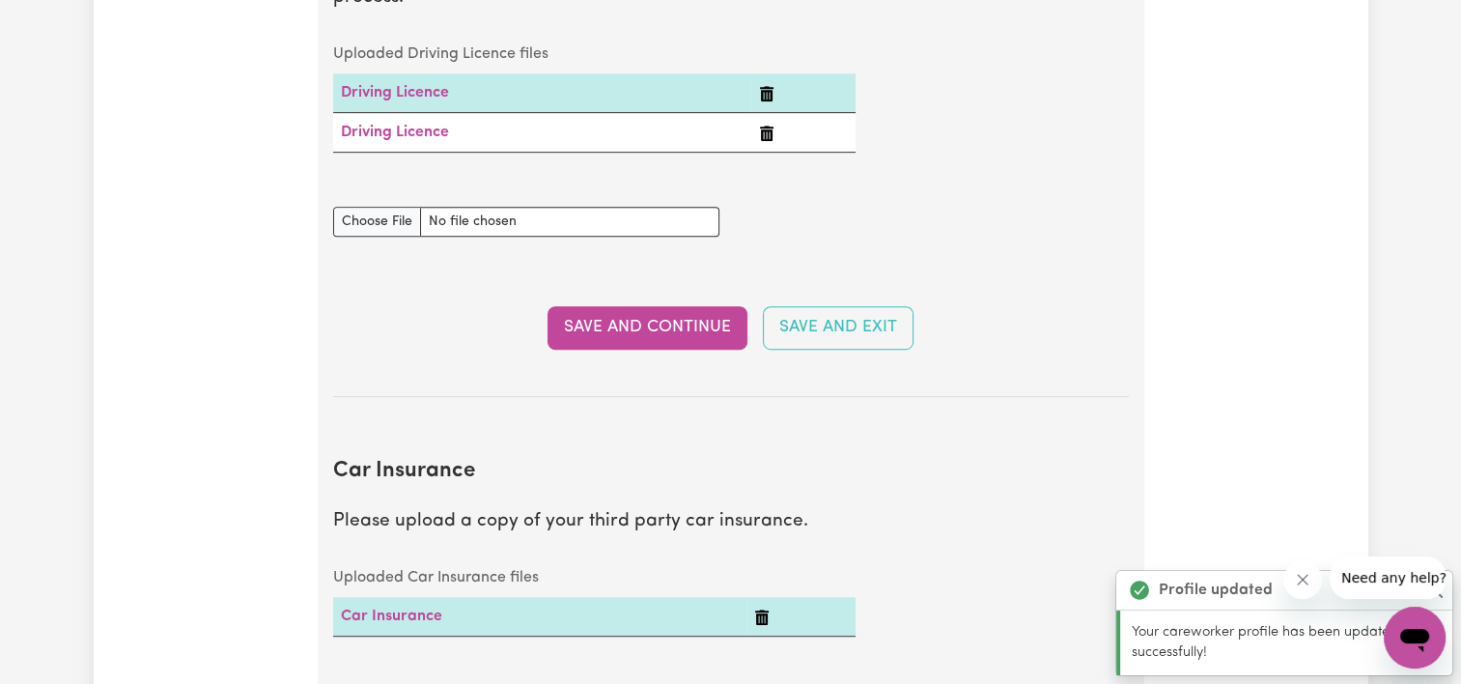
click at [594, 127] on td "Driving Licence" at bounding box center [542, 133] width 418 height 40
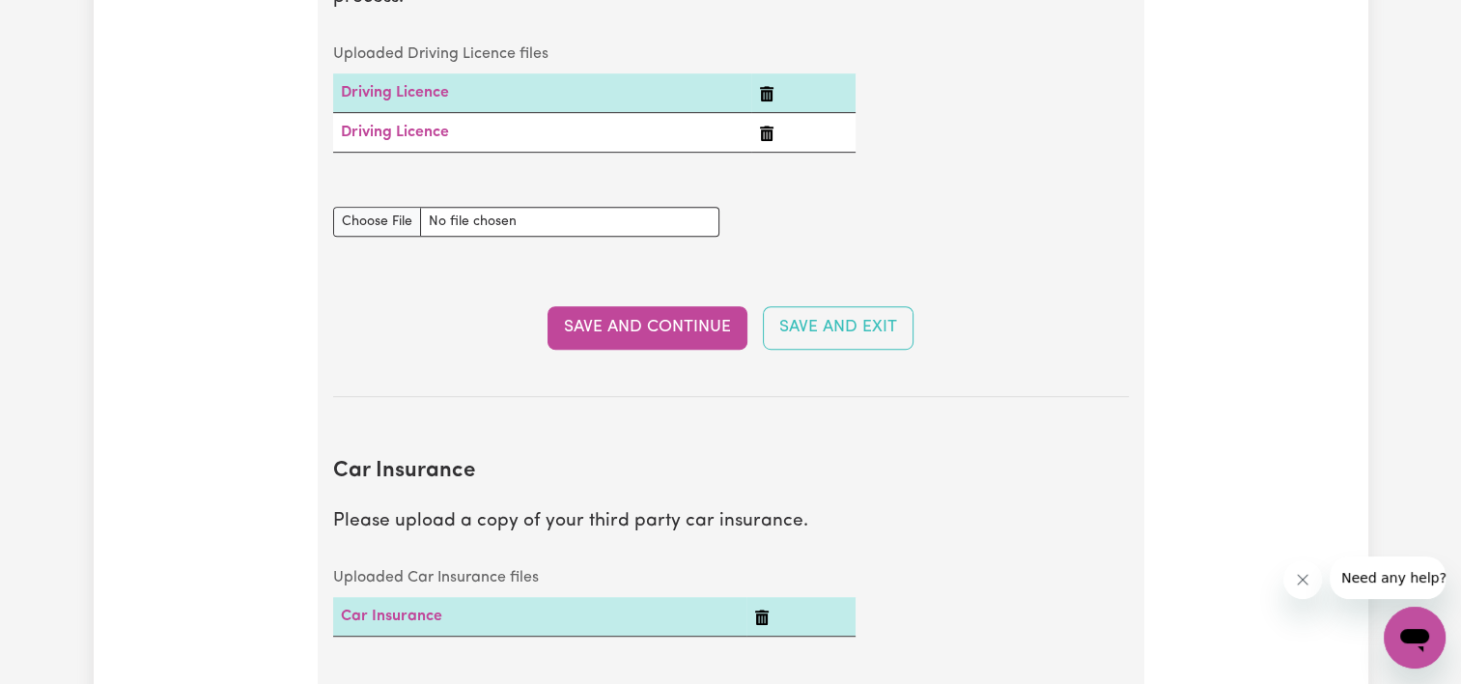
click at [765, 138] on icon "Delete Driving Licence" at bounding box center [767, 133] width 14 height 15
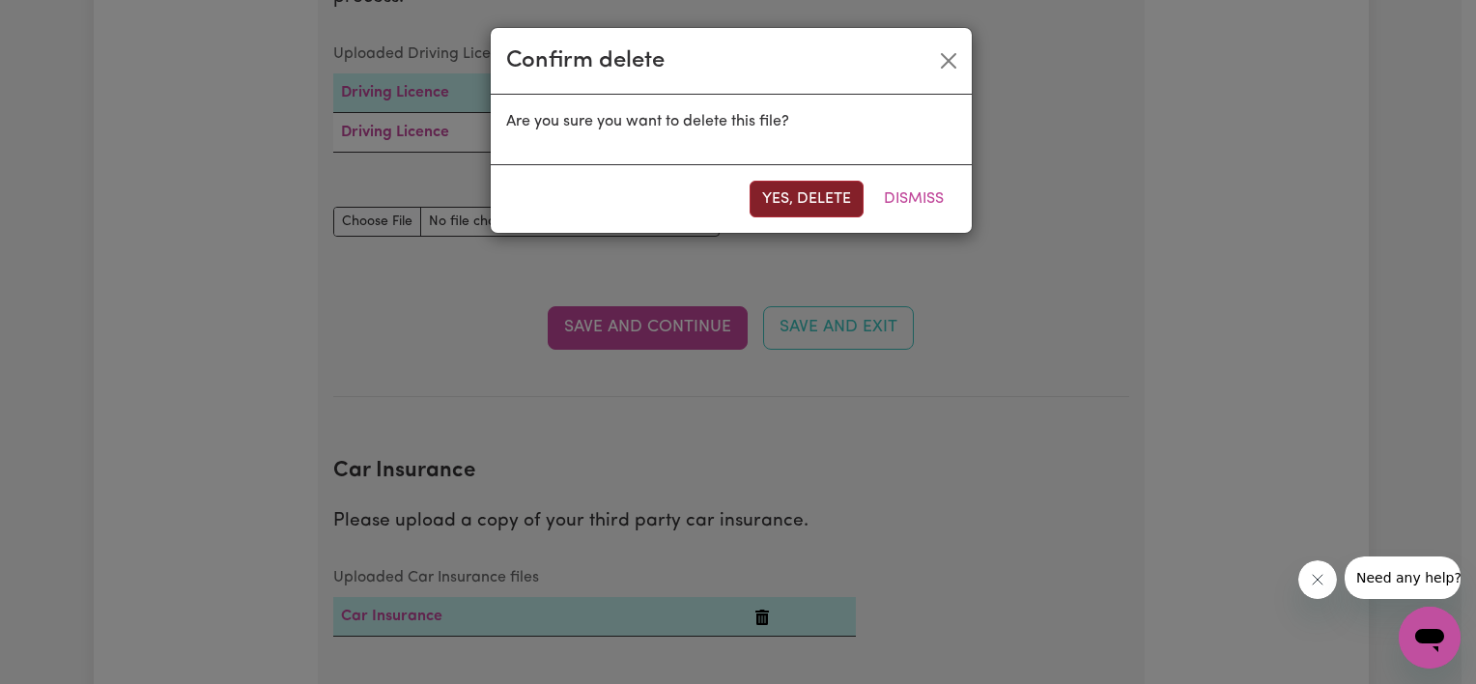
click at [780, 211] on button "Yes, delete" at bounding box center [806, 199] width 114 height 37
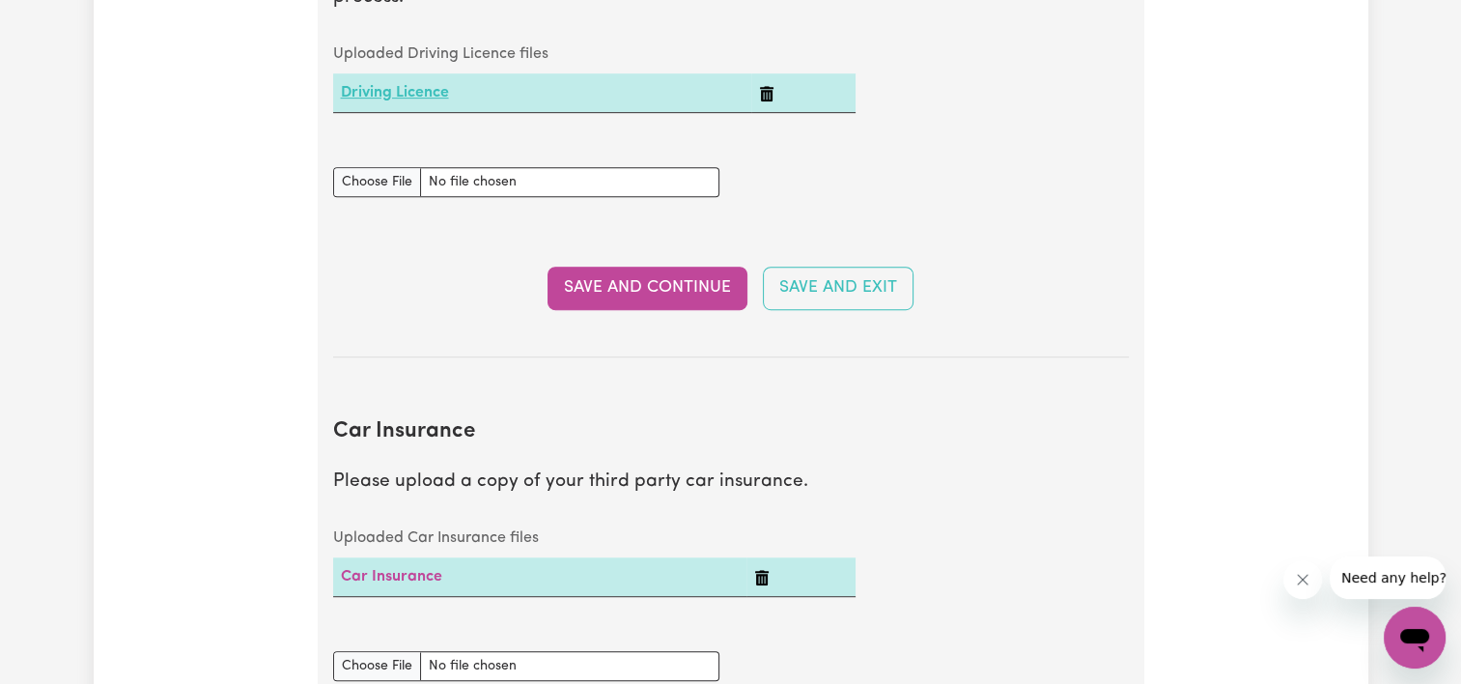
click at [448, 100] on link "Driving Licence" at bounding box center [395, 92] width 108 height 15
click at [1426, 53] on div "Update Profile 1 2 3 4 5 Step 4 : Other Support Fill out the fields below to ad…" at bounding box center [730, 338] width 1461 height 2551
click at [382, 180] on input "Driving Licence document" at bounding box center [526, 182] width 386 height 30
type input "C:\fakepath\IMG_3118.jpeg"
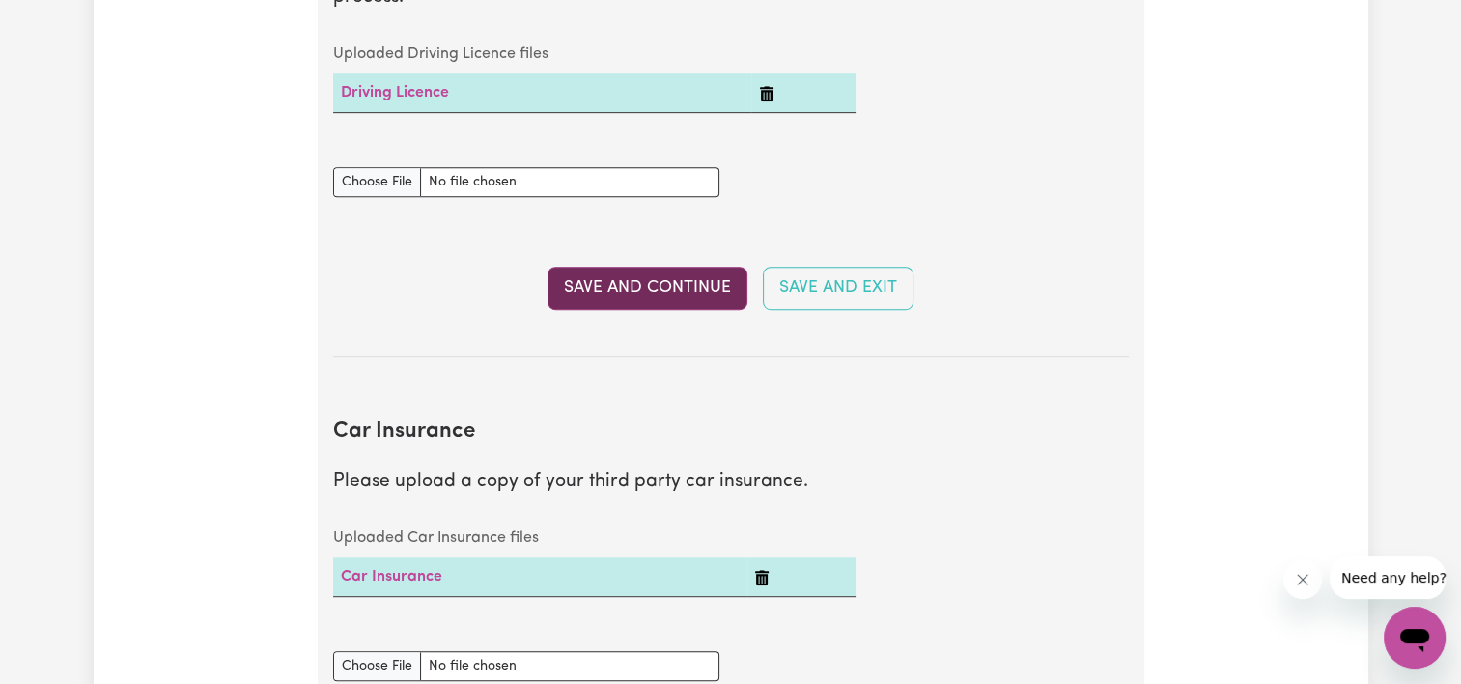
click at [584, 290] on button "Save and Continue" at bounding box center [648, 288] width 200 height 42
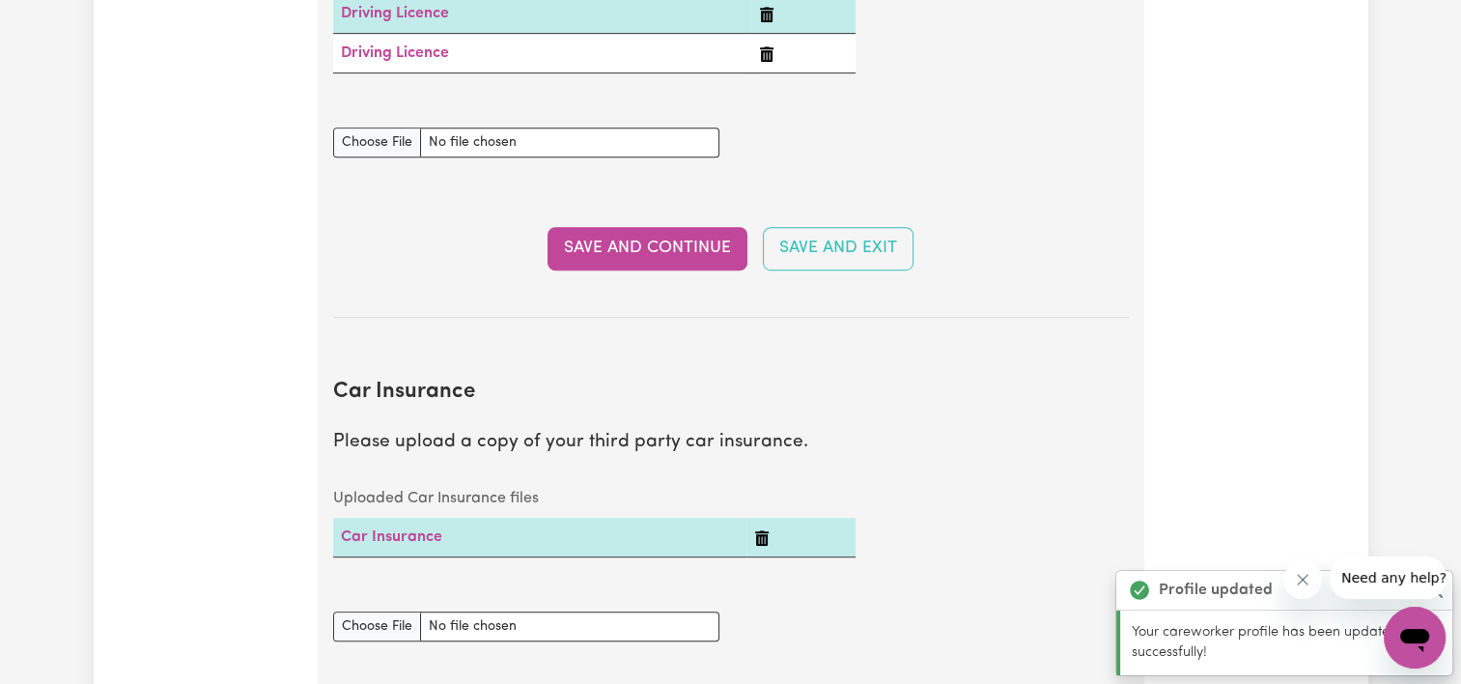
scroll to position [811, 0]
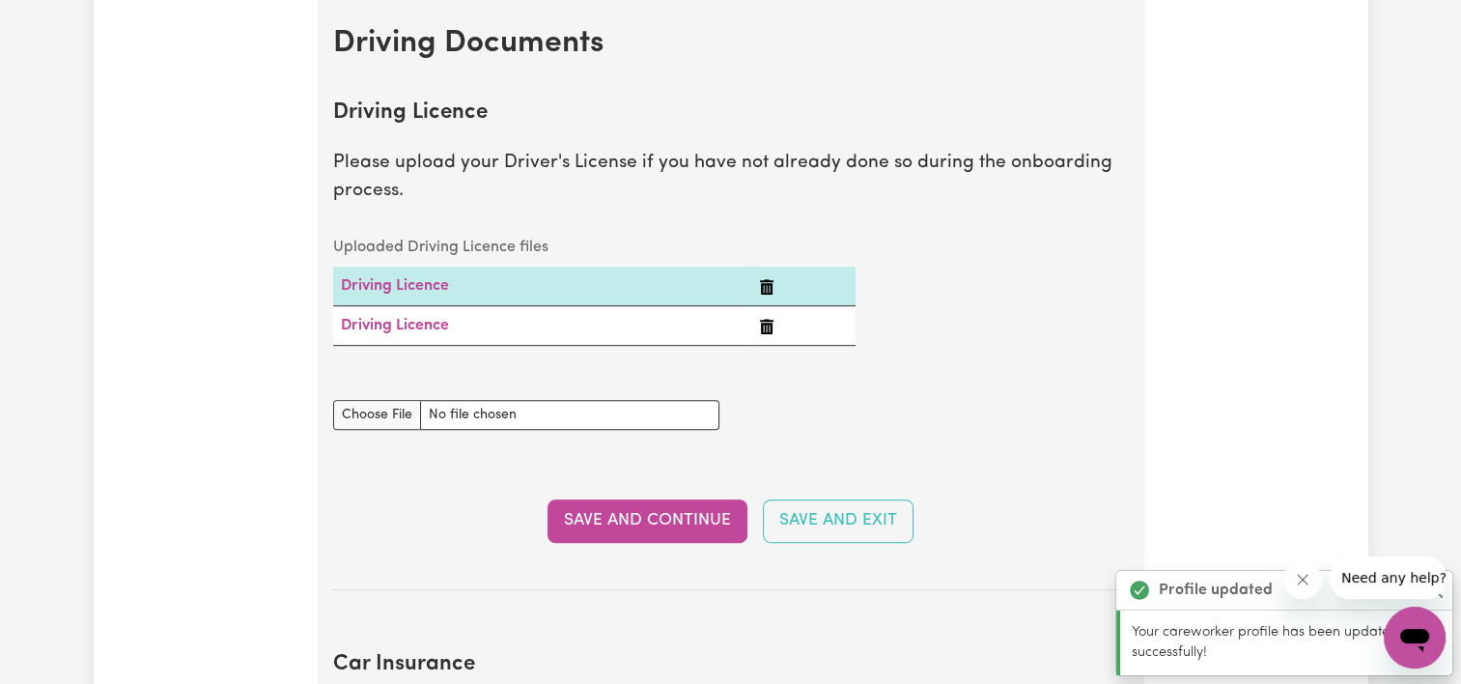
drag, startPoint x: 560, startPoint y: 326, endPoint x: 704, endPoint y: 342, distance: 144.7
click at [704, 342] on td "Driving Licence" at bounding box center [542, 326] width 418 height 40
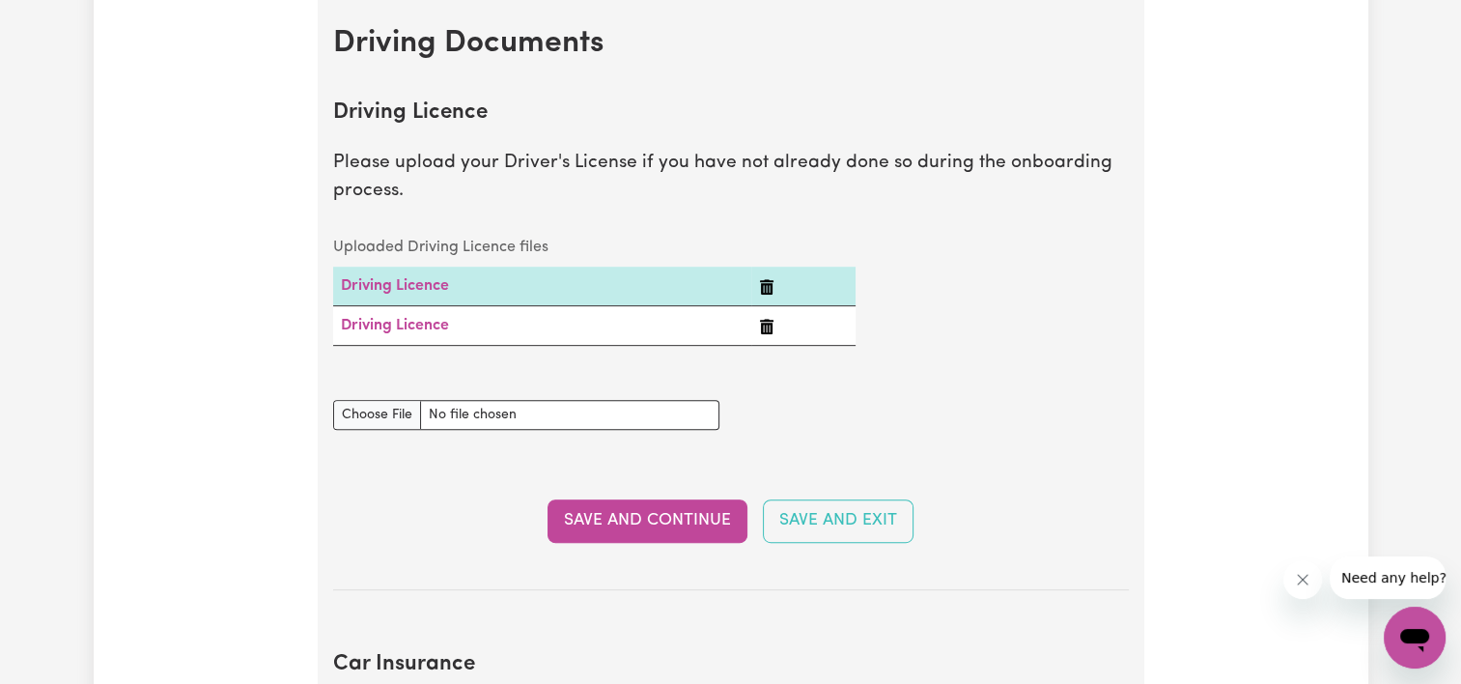
click at [715, 332] on td "Driving Licence" at bounding box center [542, 326] width 418 height 40
click at [461, 324] on td "Driving Licence" at bounding box center [542, 326] width 418 height 40
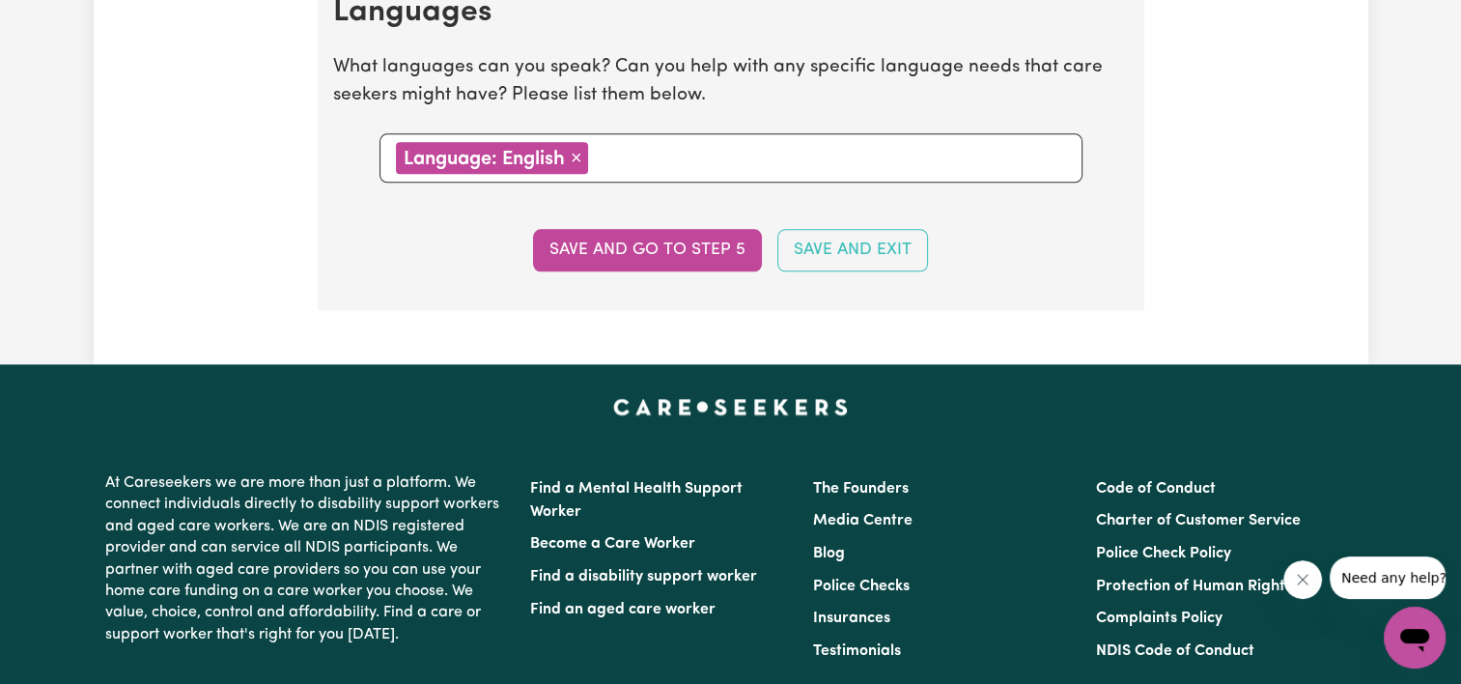
scroll to position [2453, 0]
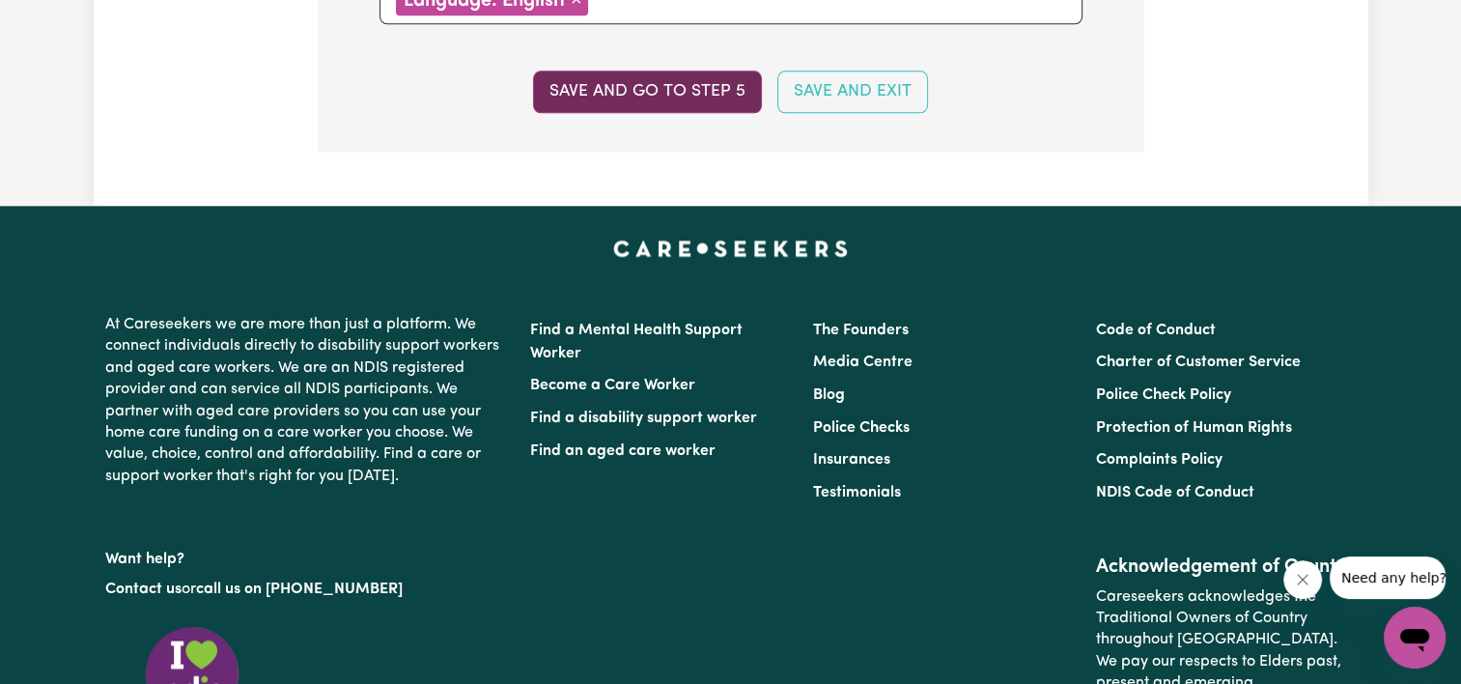
click at [668, 96] on button "Save and go to step 5" at bounding box center [647, 91] width 229 height 42
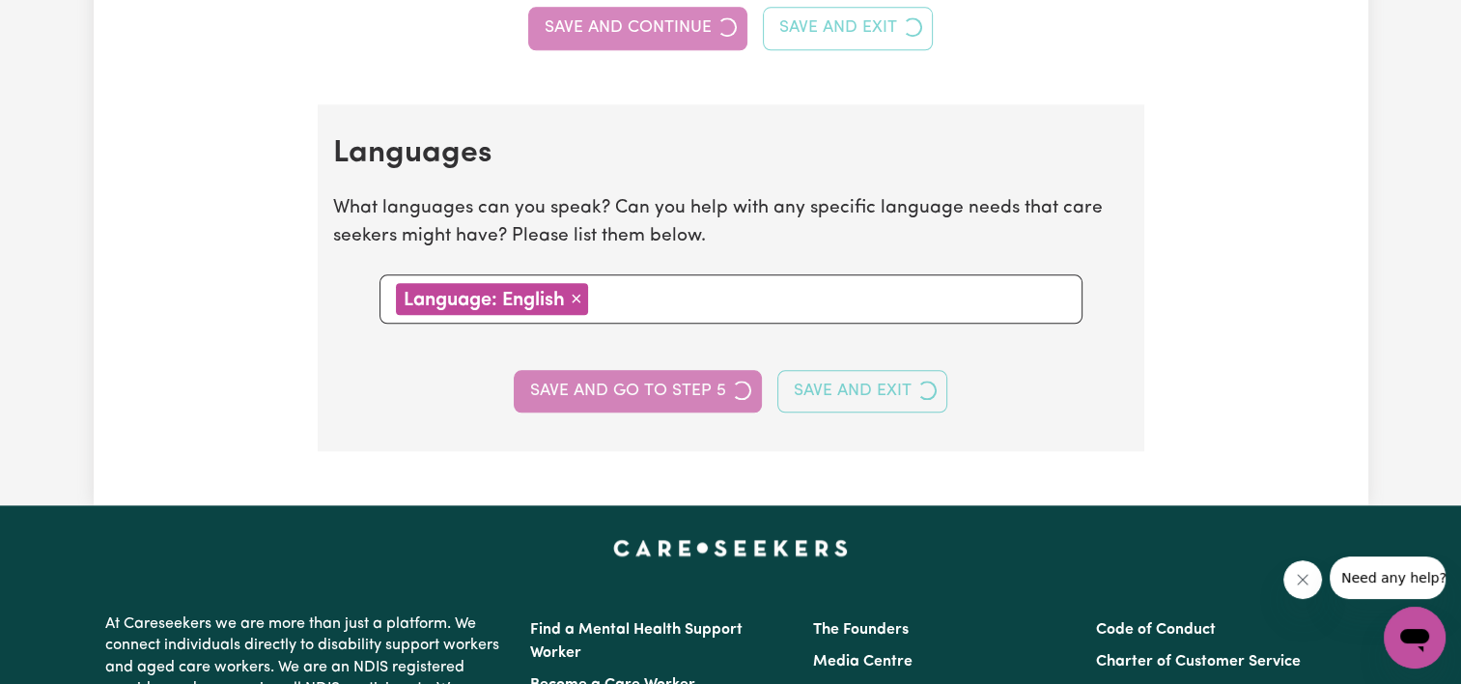
select select "I am providing services through another platform"
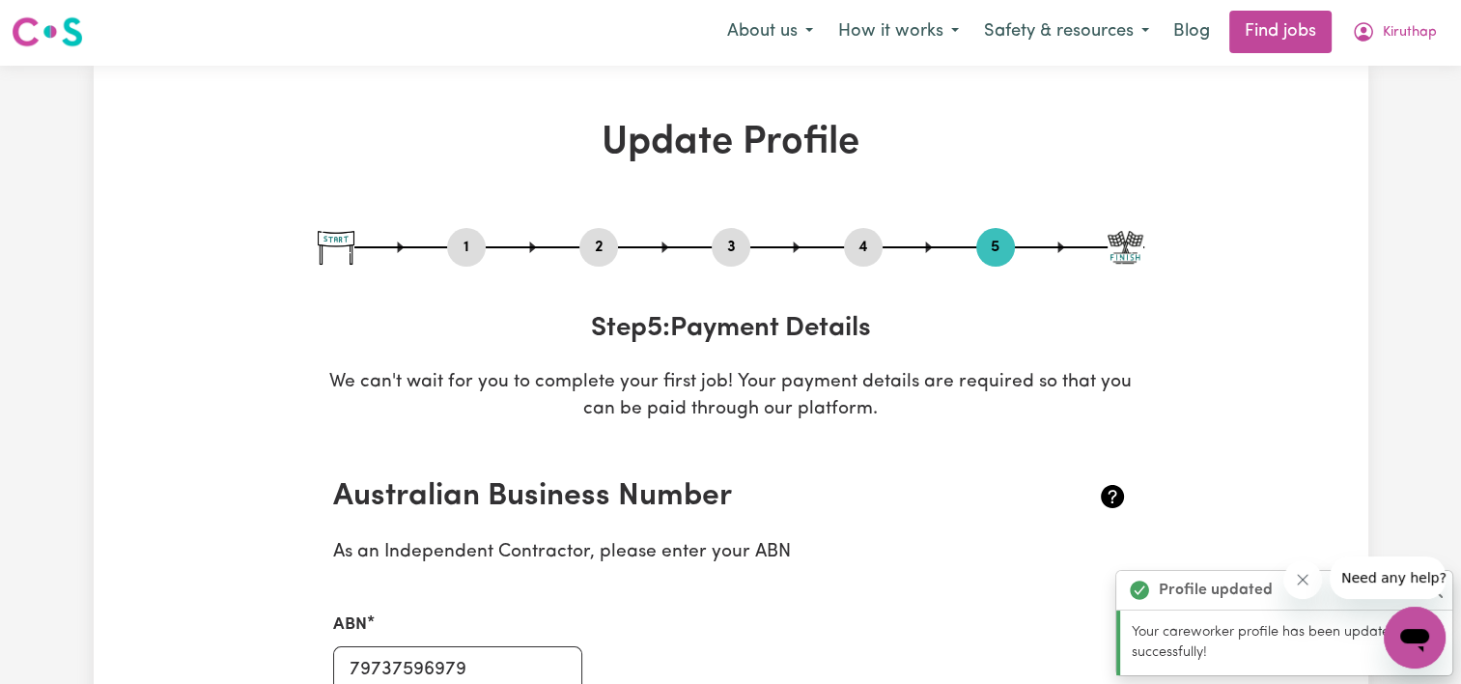
scroll to position [0, 0]
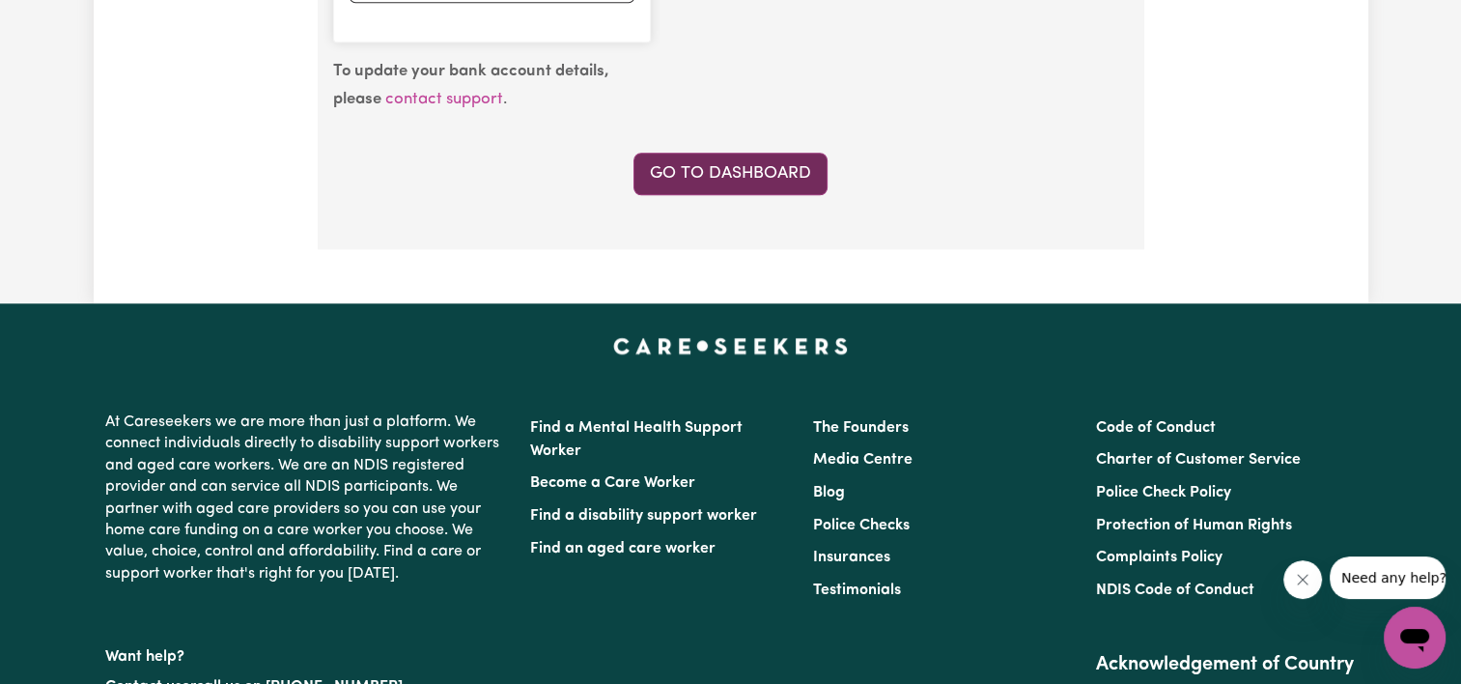
click at [754, 178] on link "Go to Dashboard" at bounding box center [730, 174] width 194 height 42
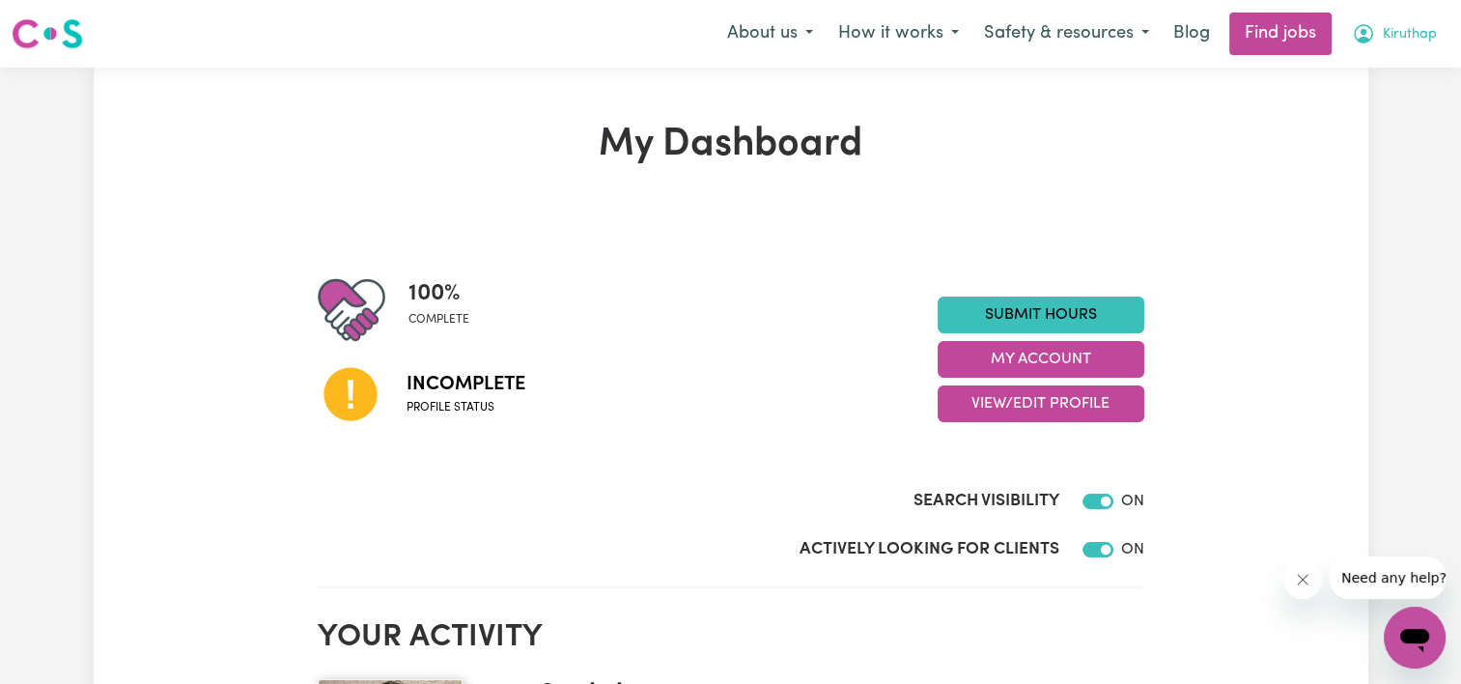
click at [1406, 33] on span "Kiruthap" at bounding box center [1410, 34] width 54 height 21
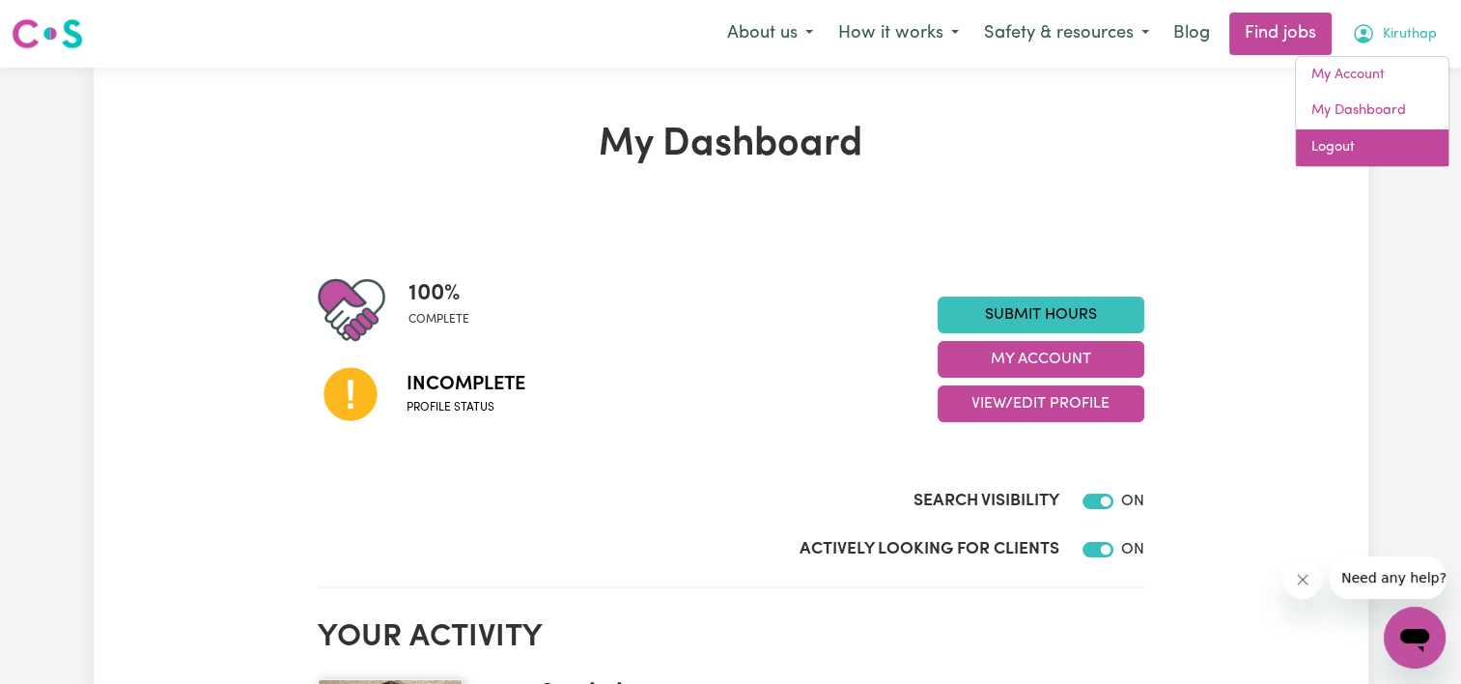
click at [1357, 153] on link "Logout" at bounding box center [1372, 147] width 153 height 37
